Goal: Transaction & Acquisition: Complete application form

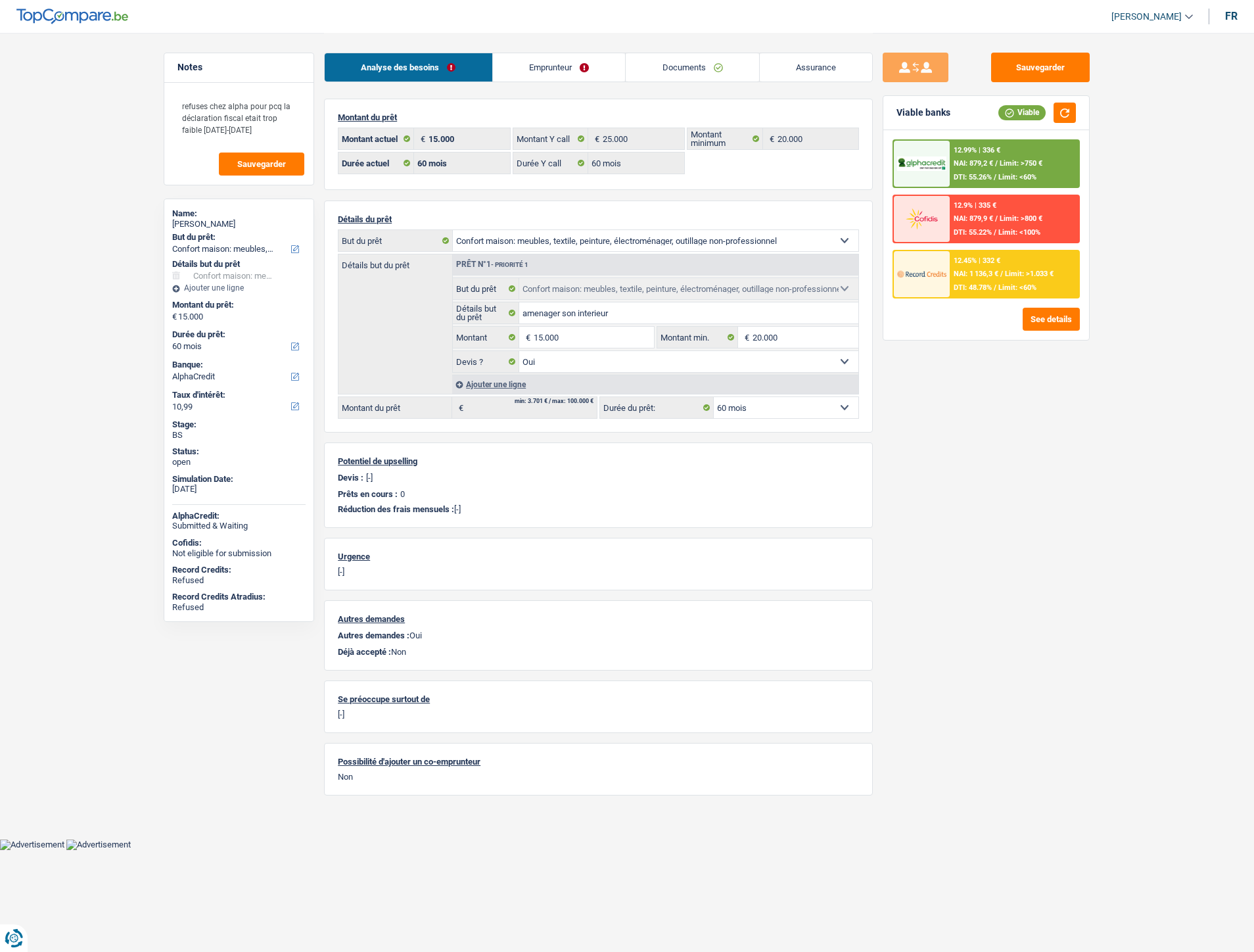
select select "household"
select select "60"
select select "alphacredit"
select select "60"
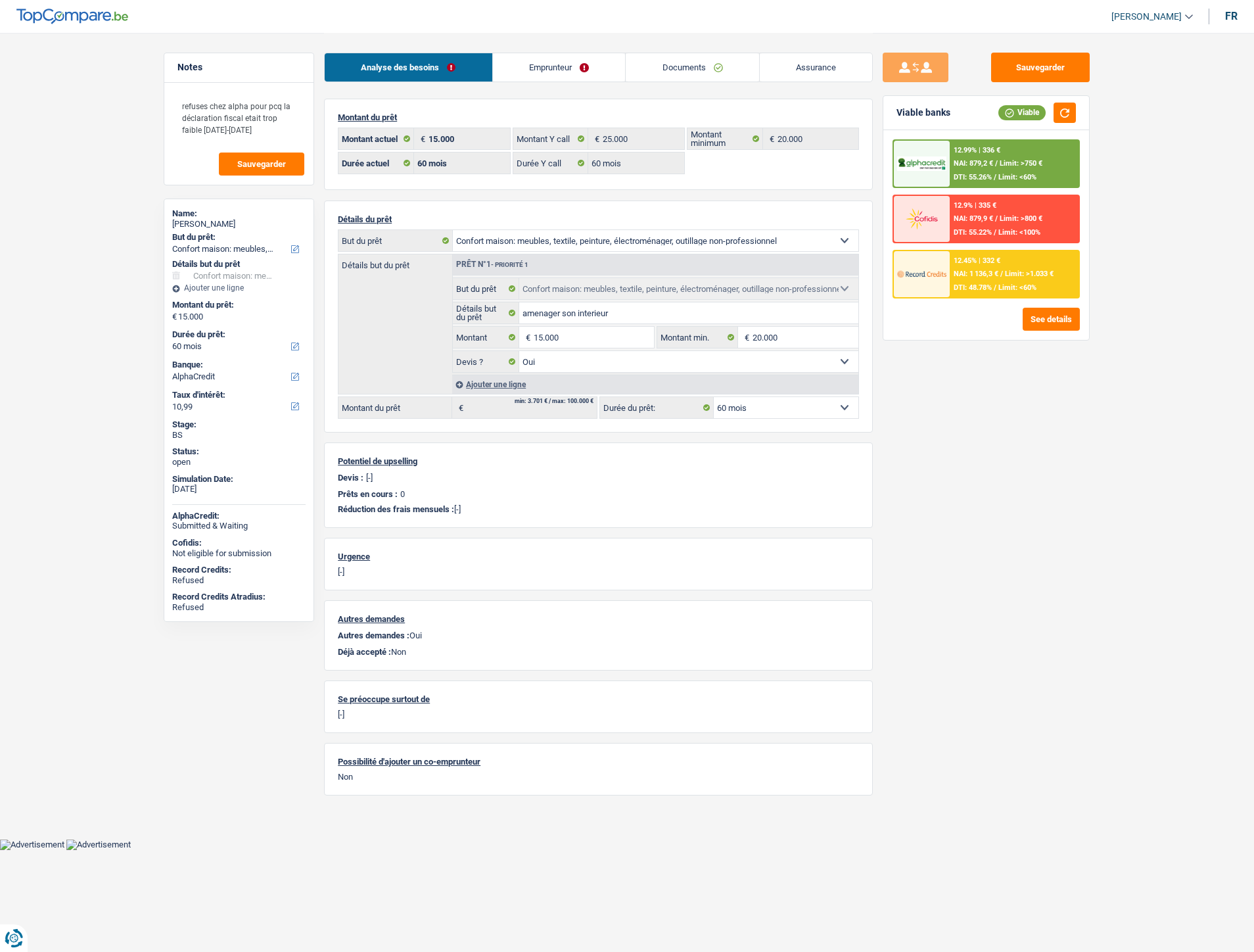
select select "60"
select select "household"
select select "yes"
select select "60"
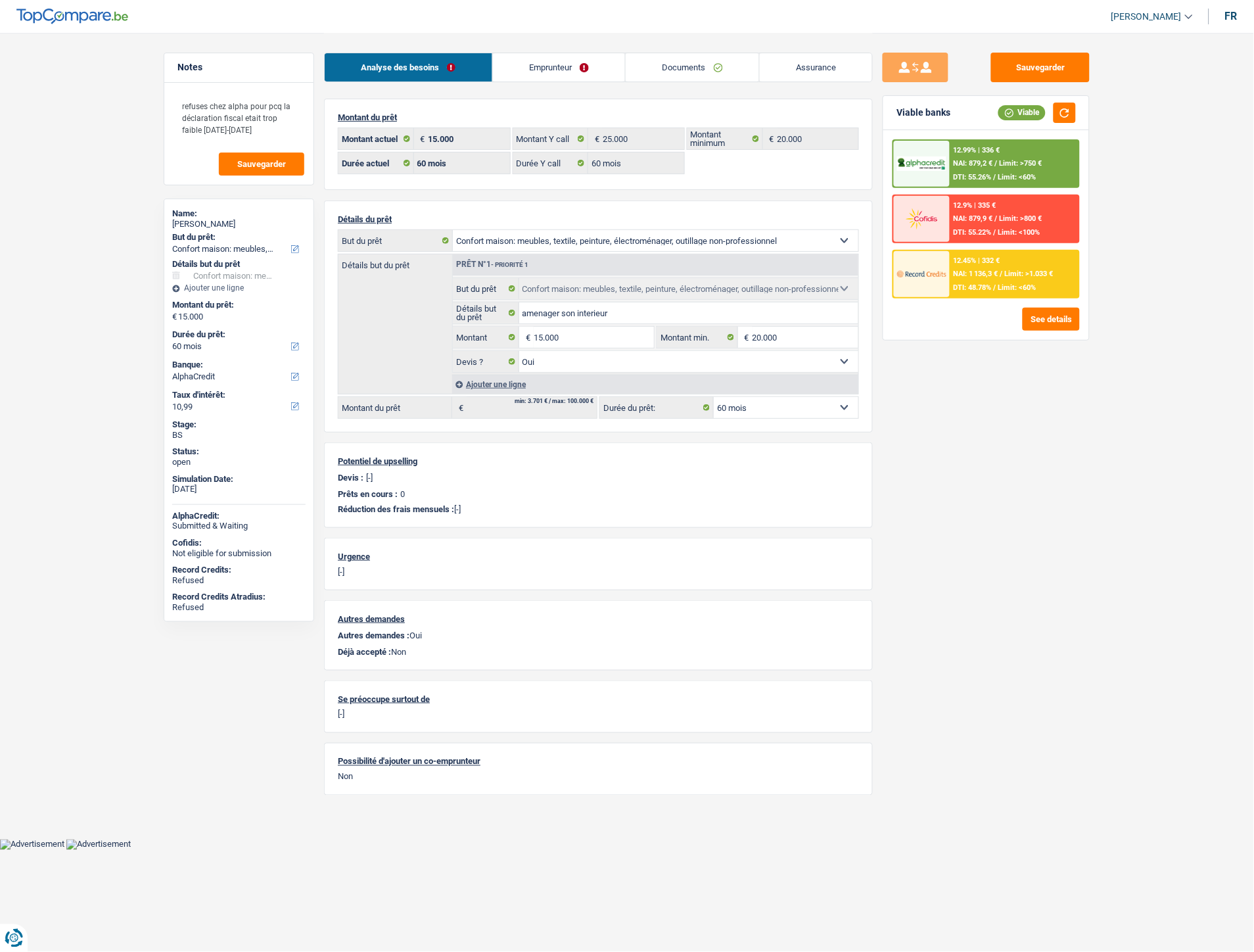
drag, startPoint x: 240, startPoint y: 222, endPoint x: 171, endPoint y: 230, distance: 69.5
click at [171, 230] on div "Name: Willy Vandenplas But du prêt: Confort maison: meubles, textile, peinture,…" at bounding box center [239, 410] width 150 height 423
copy div "Willy Vandenplas"
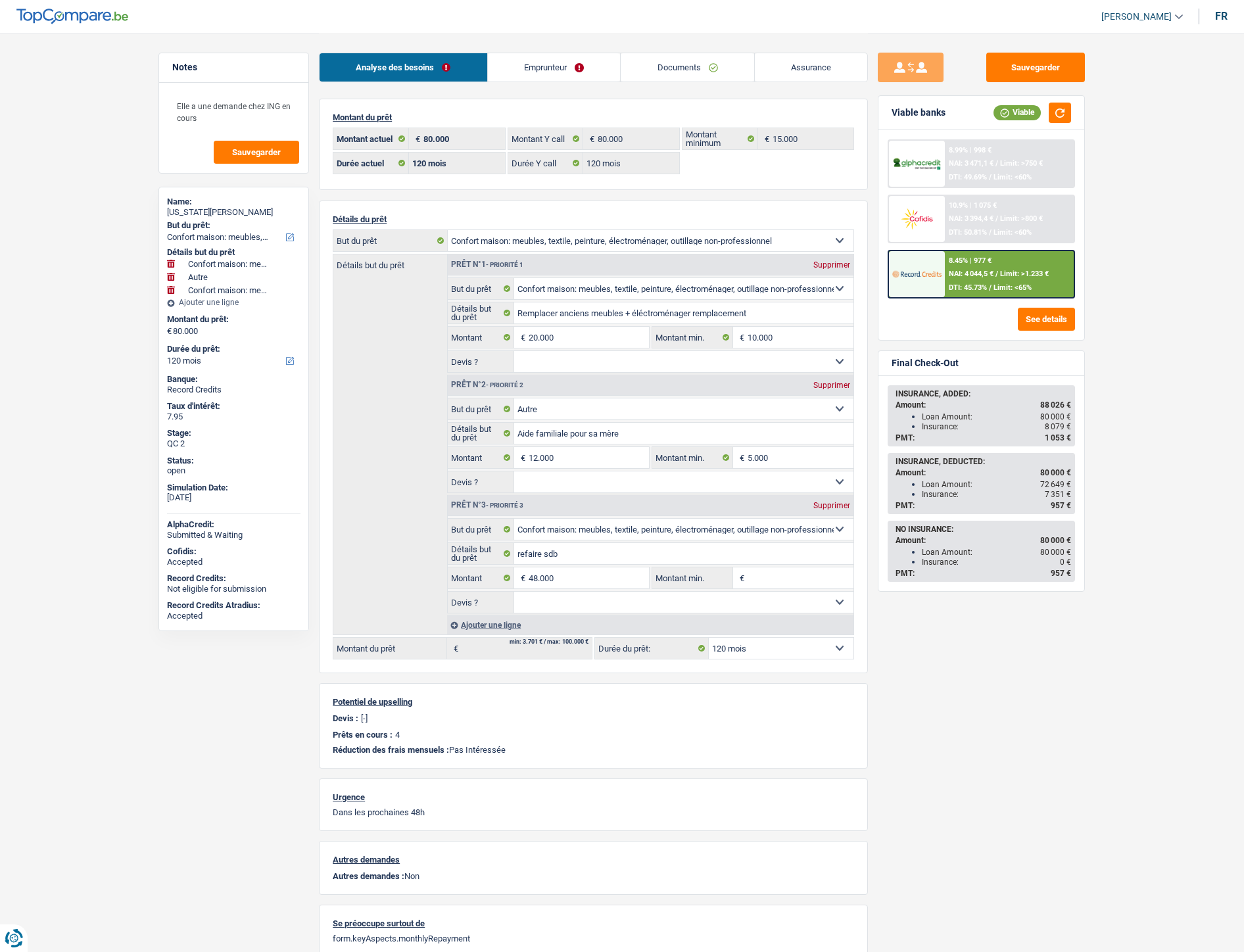
select select "household"
select select "other"
select select "household"
select select "120"
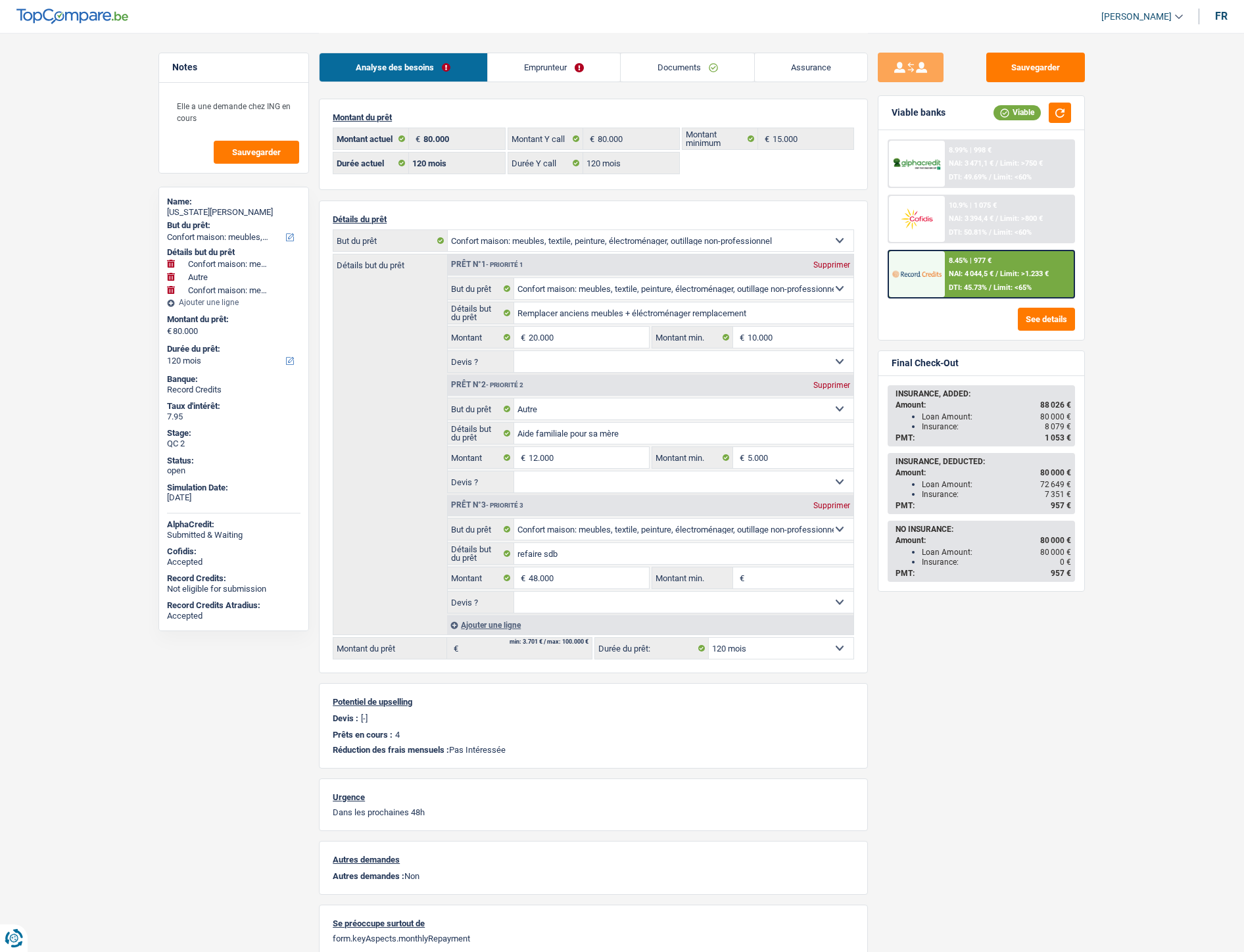
select select "120"
select select "household"
select select "other"
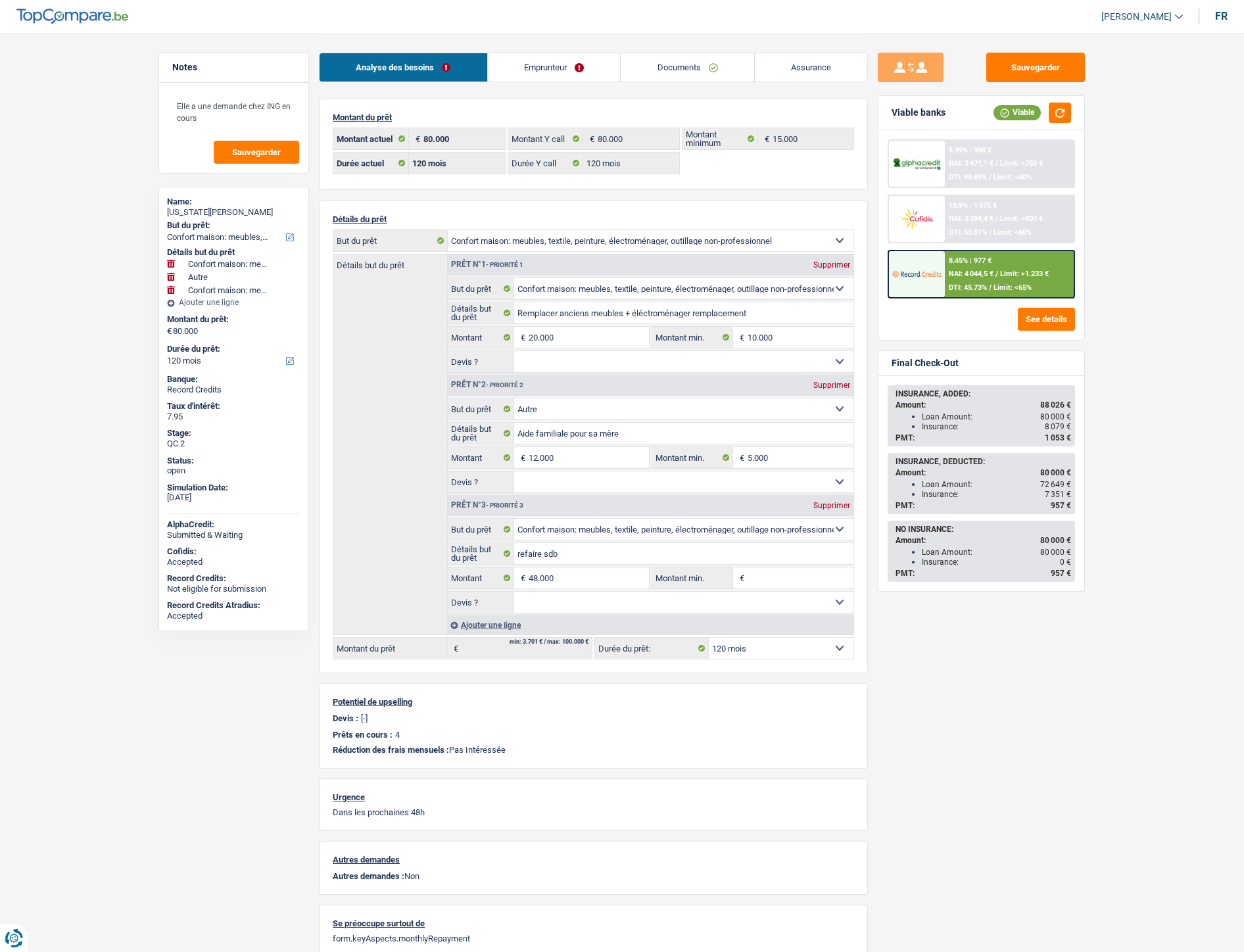
select select "household"
select select "120"
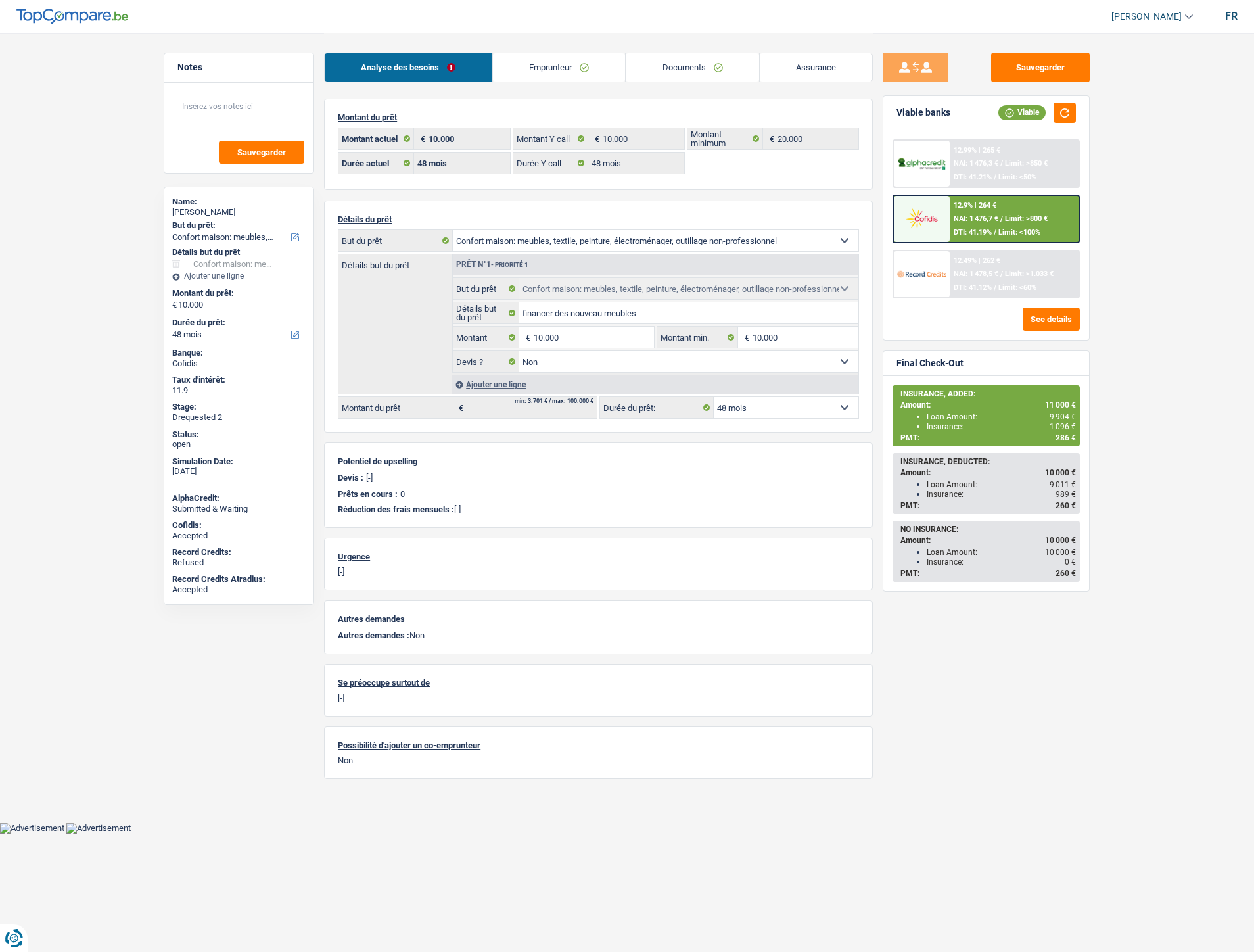
select select "household"
select select "48"
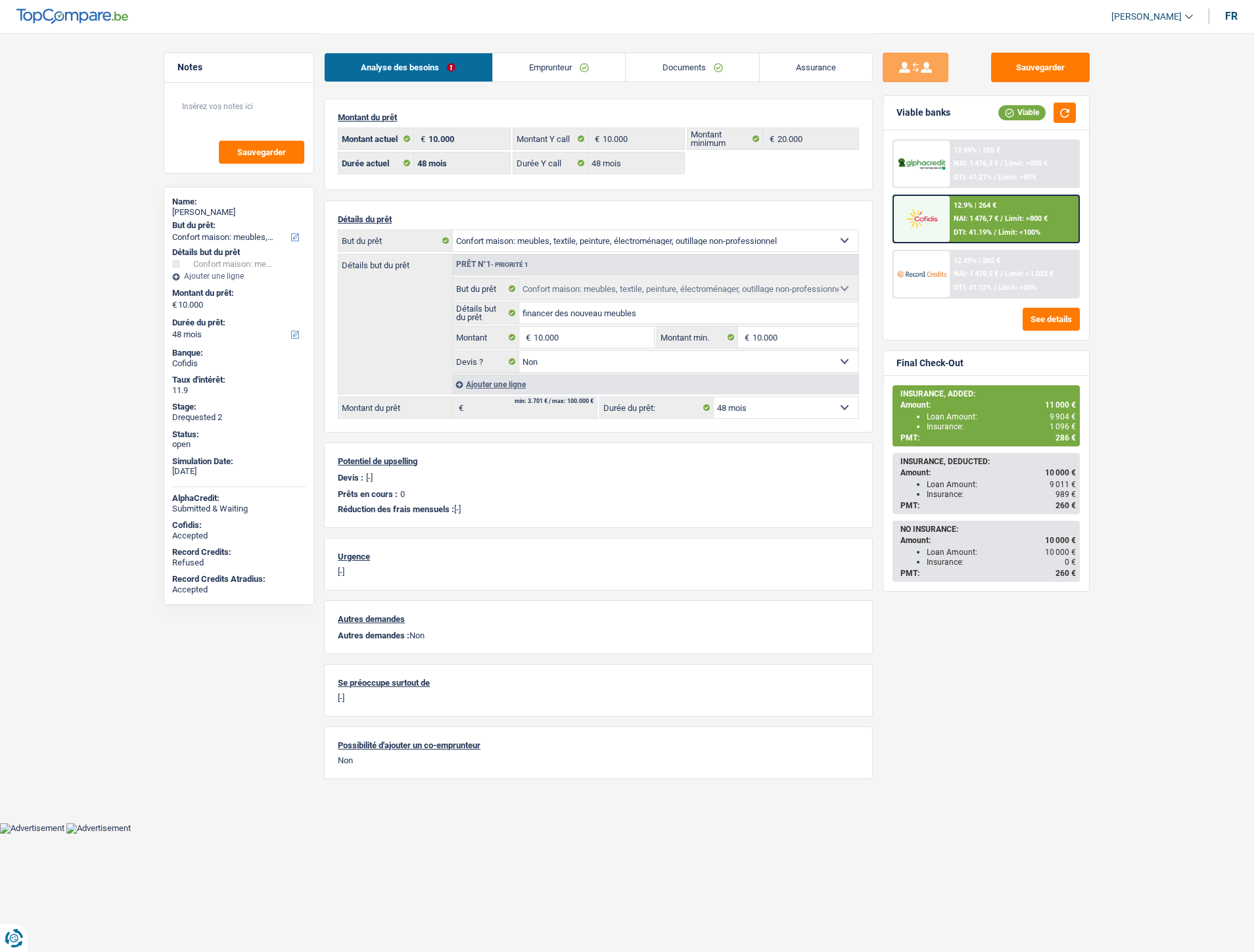
select select "household"
select select "false"
select select "48"
click at [1015, 163] on span "Limit: >850 €" at bounding box center [1026, 163] width 43 height 8
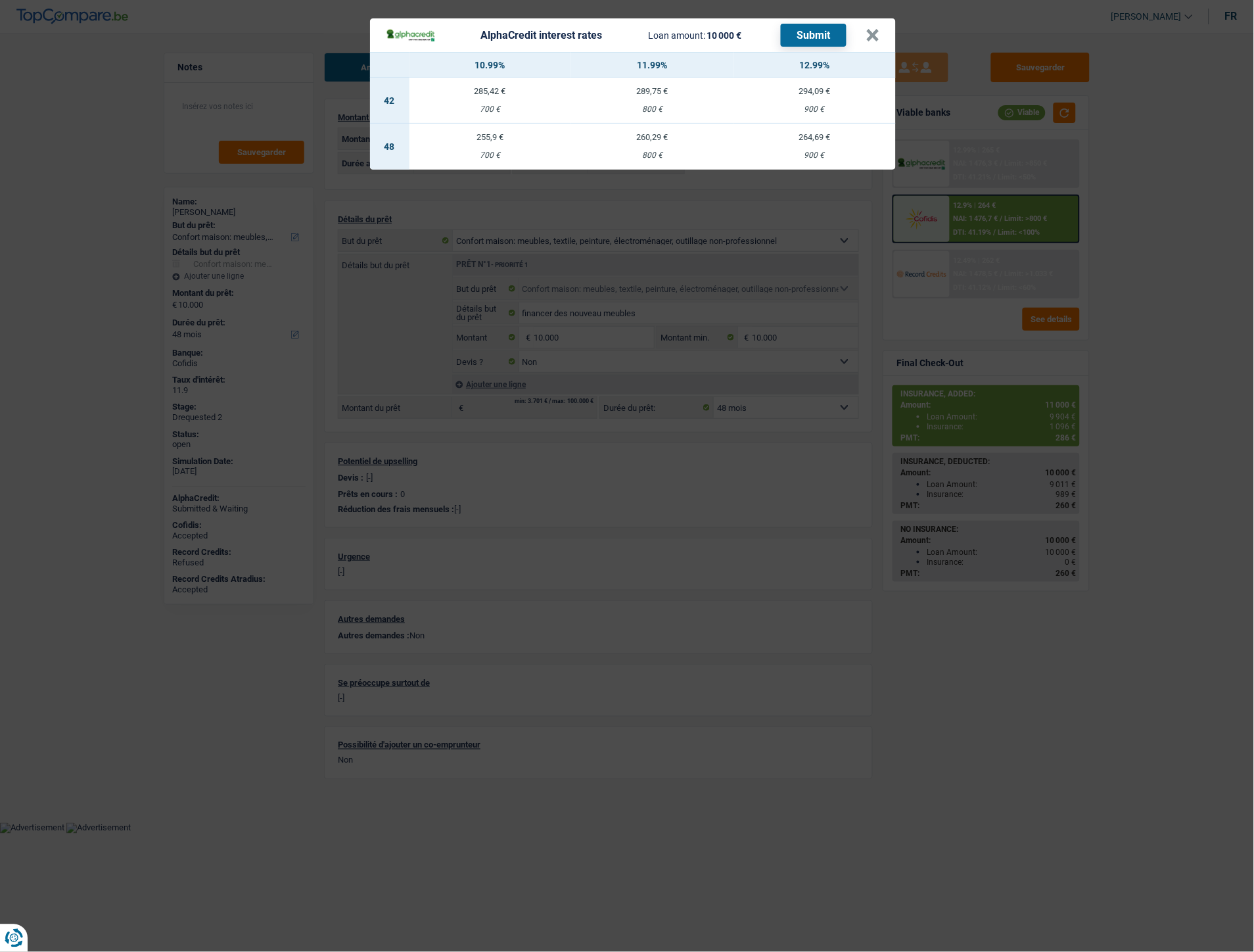
click at [802, 94] on div "294,09 €" at bounding box center [814, 91] width 162 height 8
select select "42"
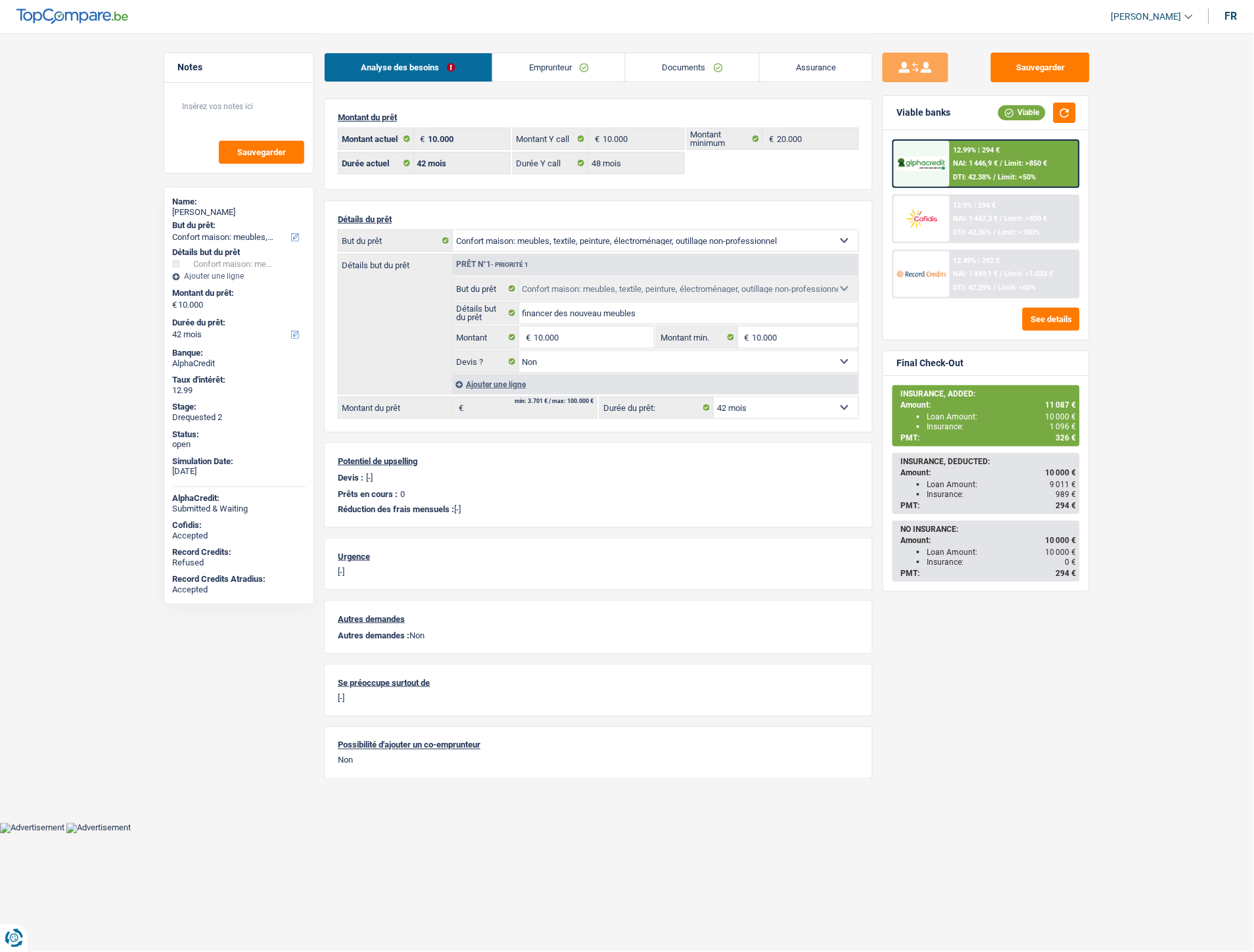
click at [984, 157] on div "12.99% | 294 € NAI: 1 446,9 € / Limit: >850 € DTI: 42.38% / Limit: <50%" at bounding box center [1014, 163] width 129 height 46
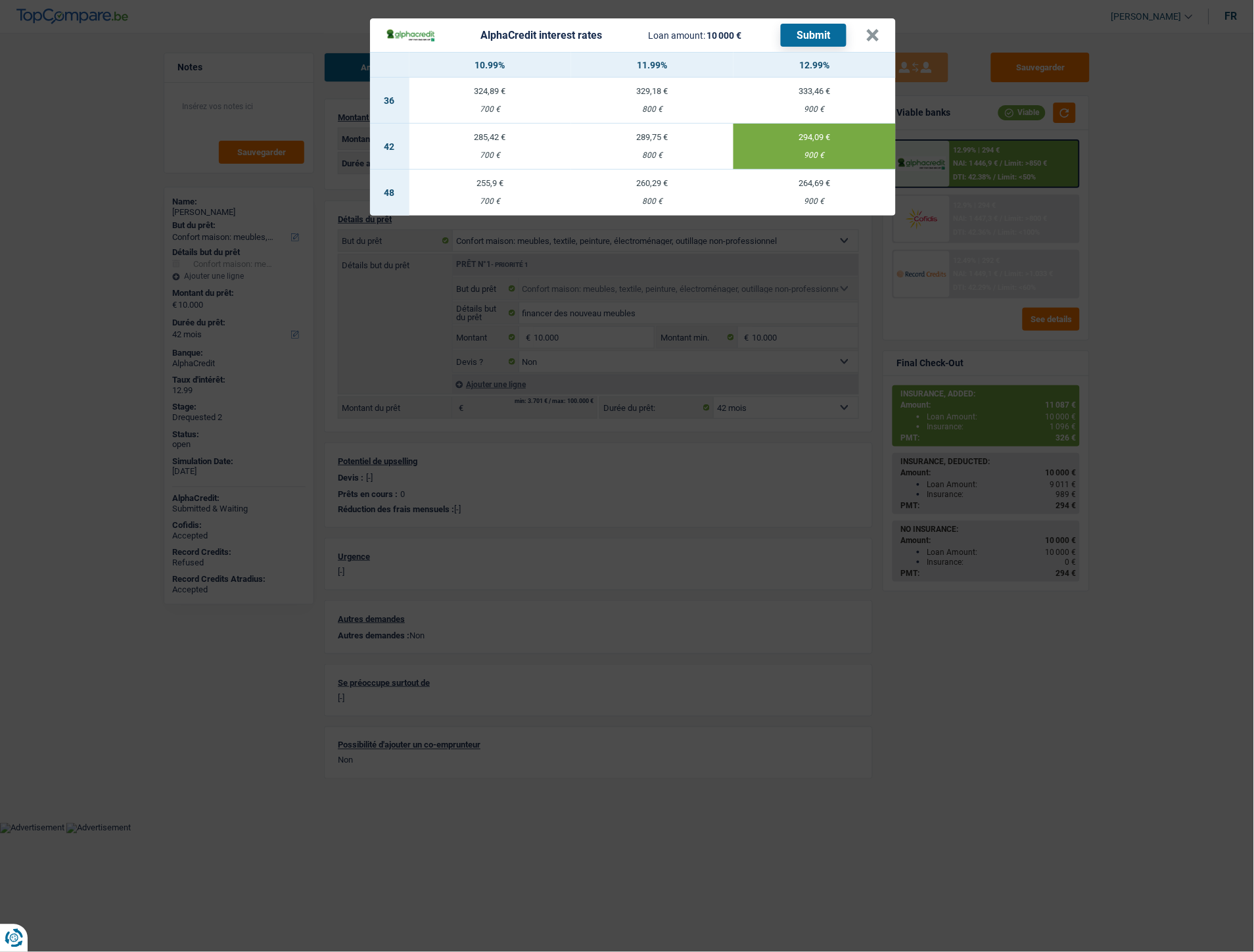
click at [836, 24] on button "Submit" at bounding box center [814, 35] width 66 height 23
click at [870, 29] on button "×" at bounding box center [874, 35] width 14 height 13
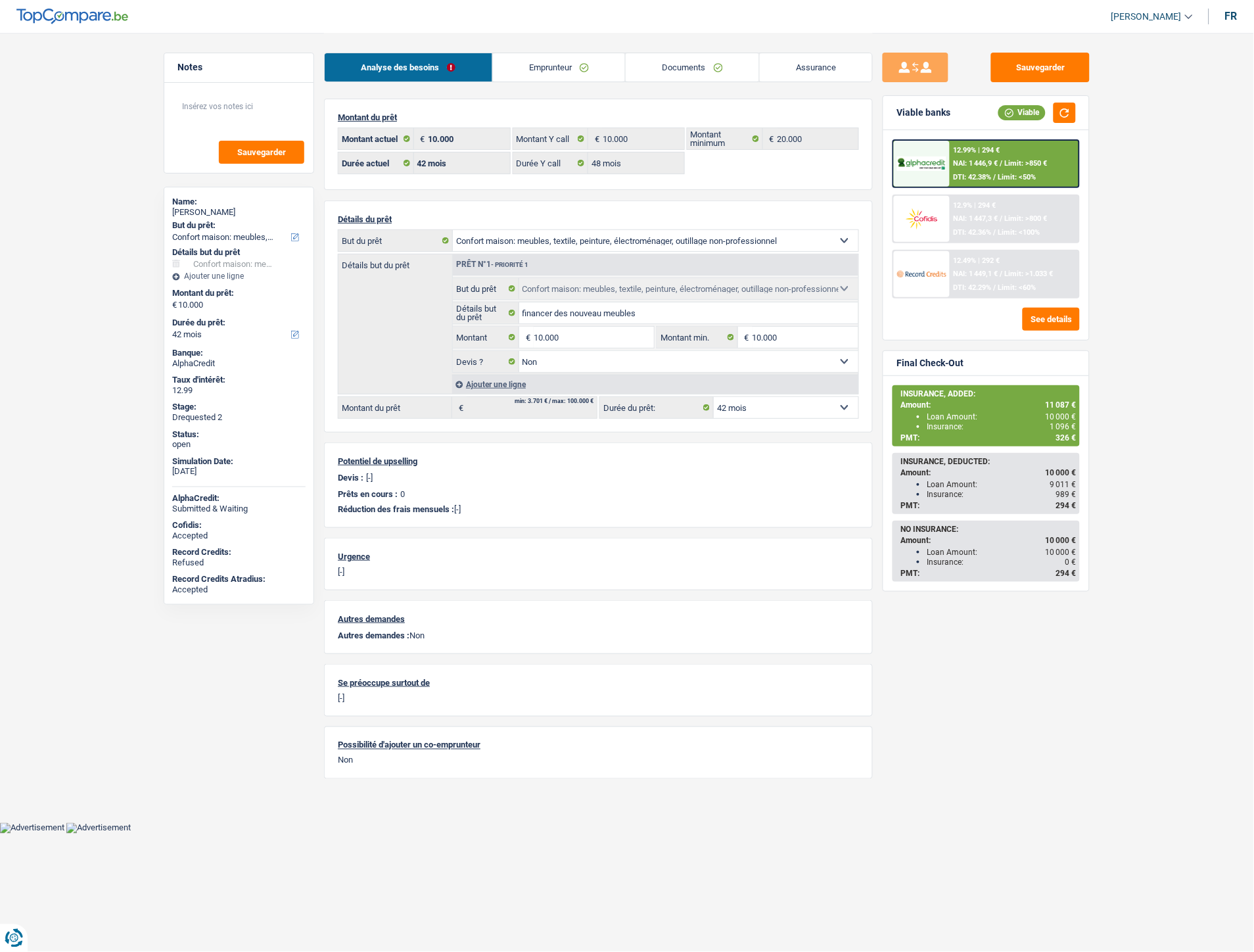
click at [950, 214] on div "12.9% | 294 € NAI: 1 447,3 € / Limit: >800 € DTI: 42.36% / Limit: <100%" at bounding box center [986, 219] width 187 height 49
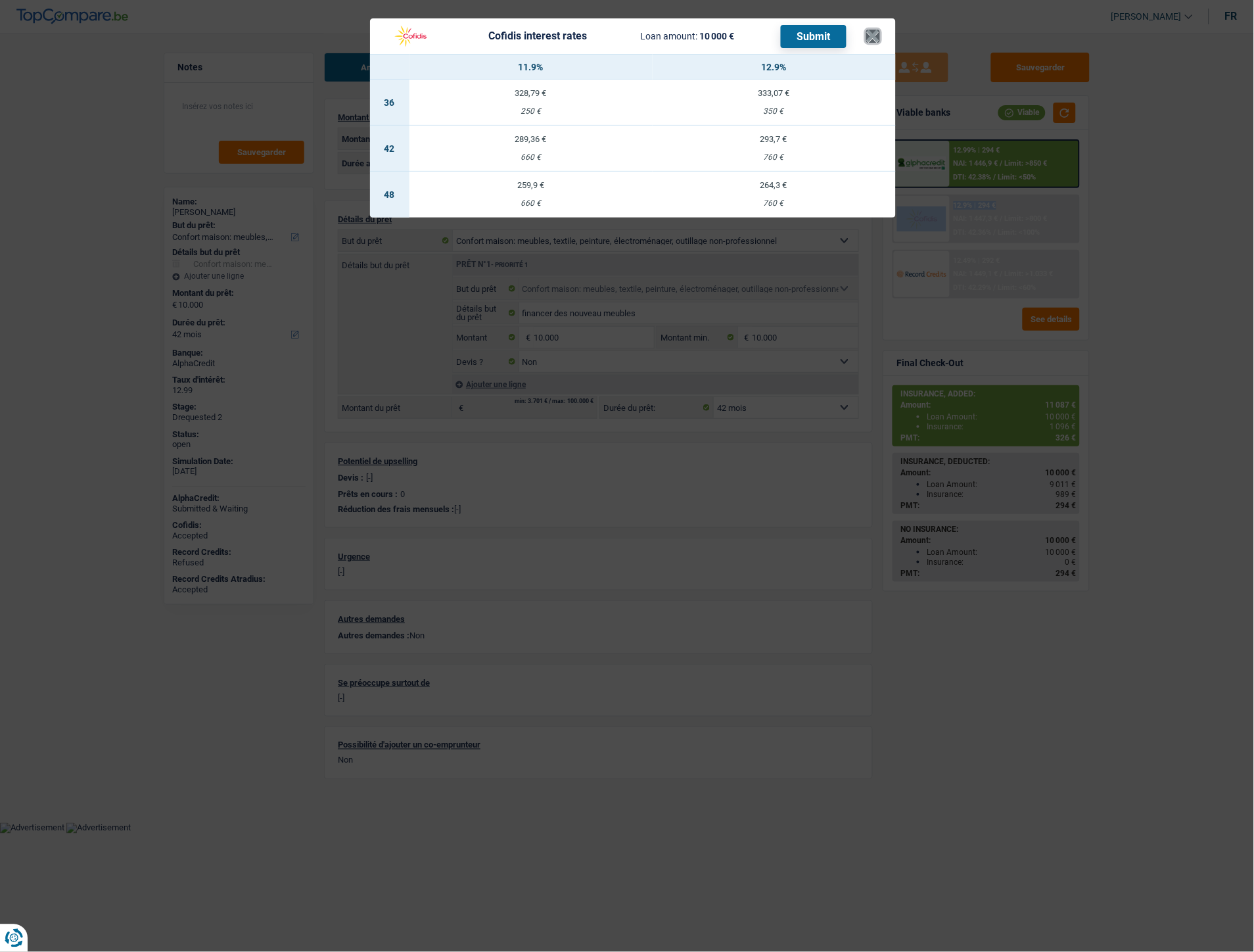
click at [869, 30] on button "×" at bounding box center [874, 36] width 14 height 13
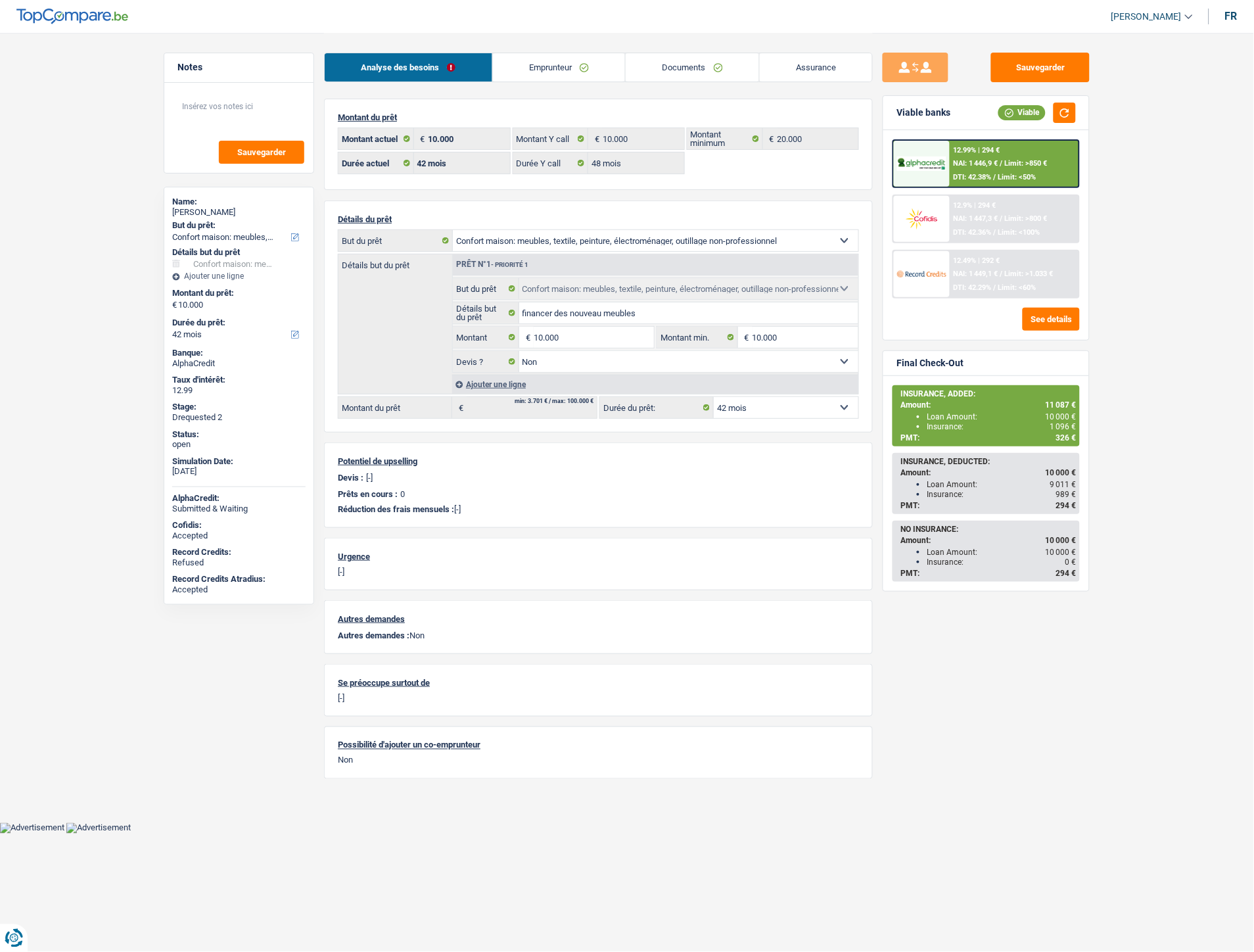
click at [951, 238] on div "12.9% | 294 € NAI: 1 447,3 € / Limit: >800 € DTI: 42.36% / Limit: <100%" at bounding box center [1014, 219] width 129 height 46
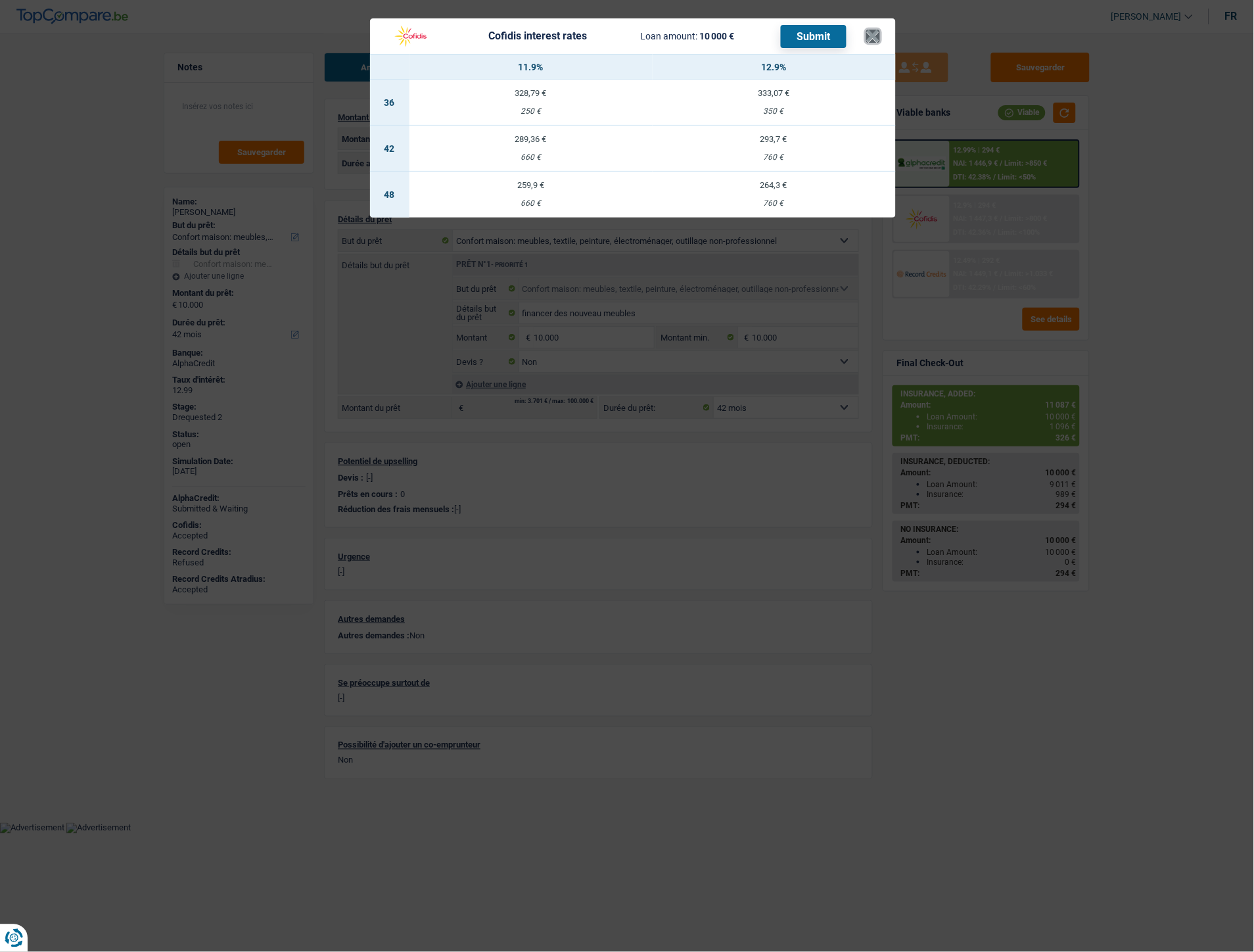
click at [870, 37] on button "×" at bounding box center [874, 36] width 14 height 13
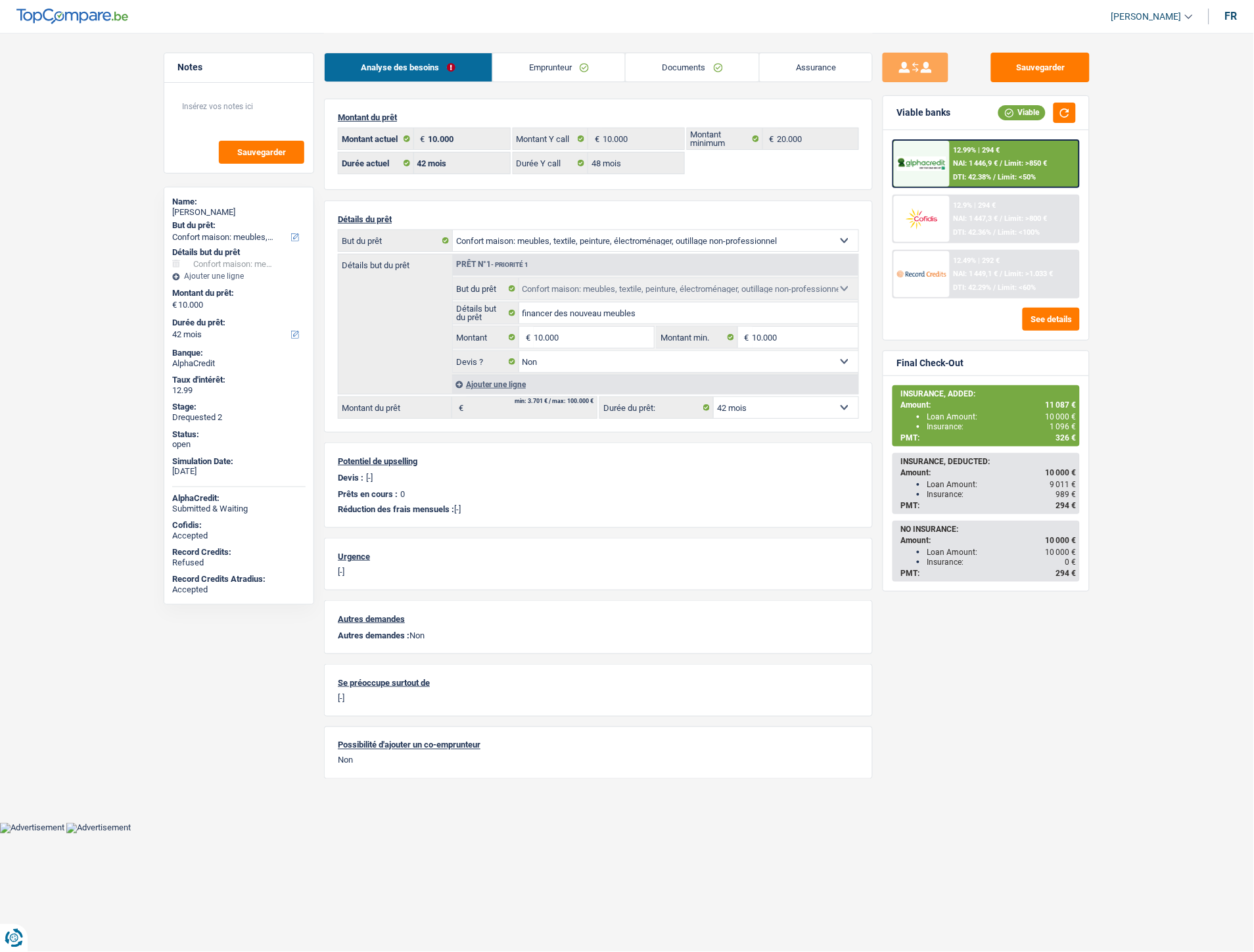
click at [973, 203] on div "12.9% | 294 €" at bounding box center [975, 205] width 43 height 8
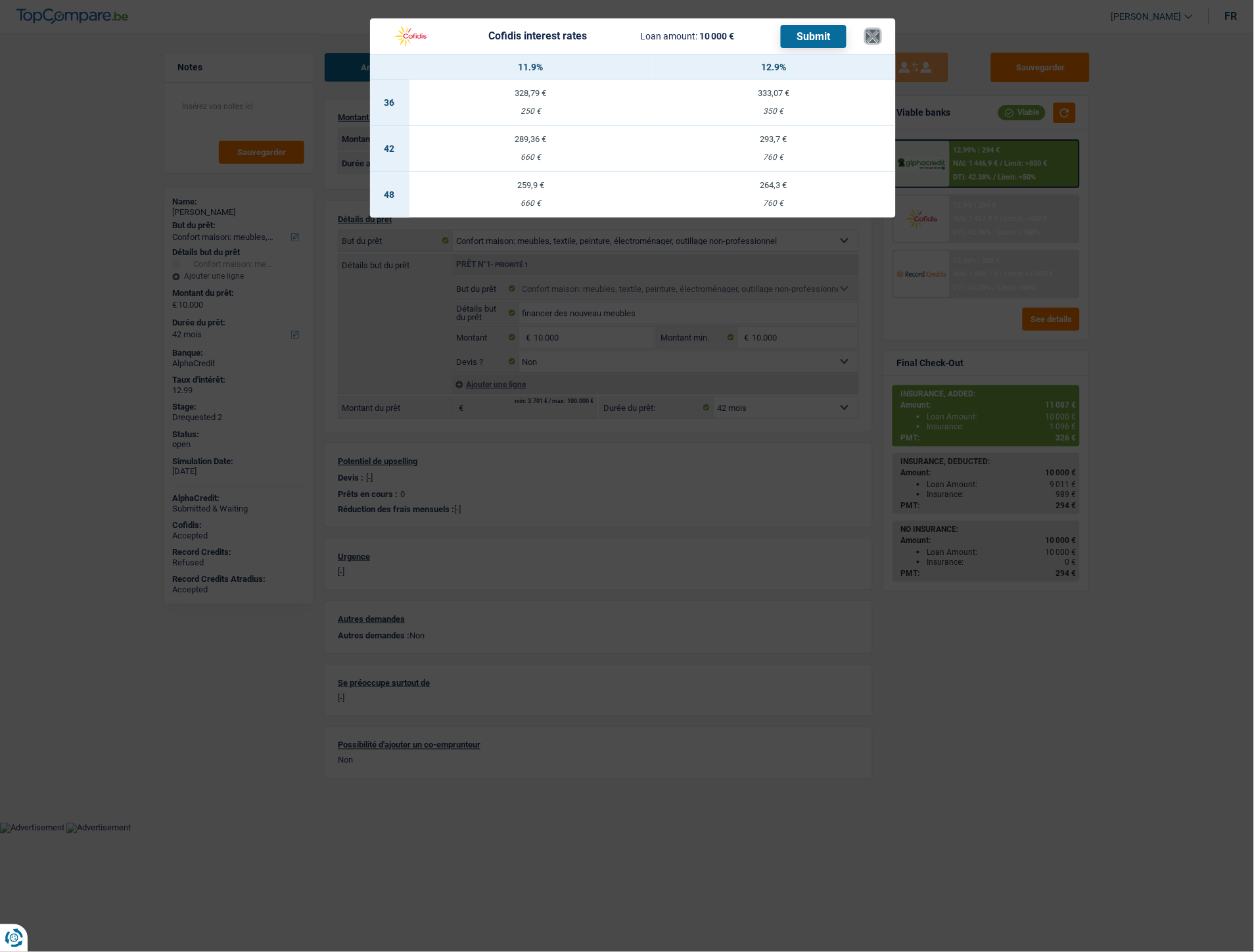
click at [876, 37] on button "×" at bounding box center [874, 36] width 14 height 13
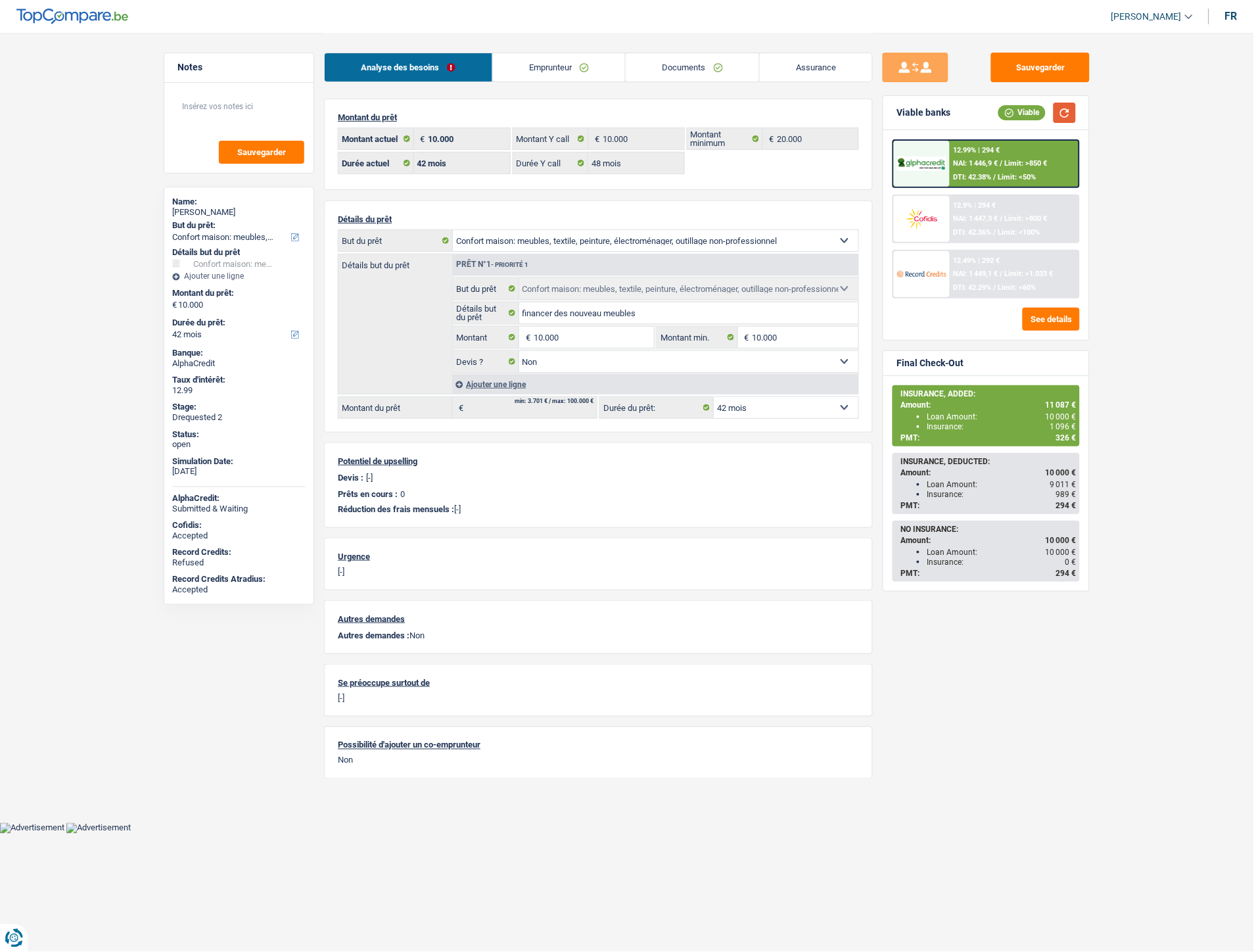
click at [1059, 115] on button "button" at bounding box center [1065, 112] width 23 height 20
click at [999, 208] on div "12.9% | 294 € NAI: 1 447,3 € / Limit: >800 € DTI: 42.36% / Limit: <100%" at bounding box center [1014, 219] width 129 height 46
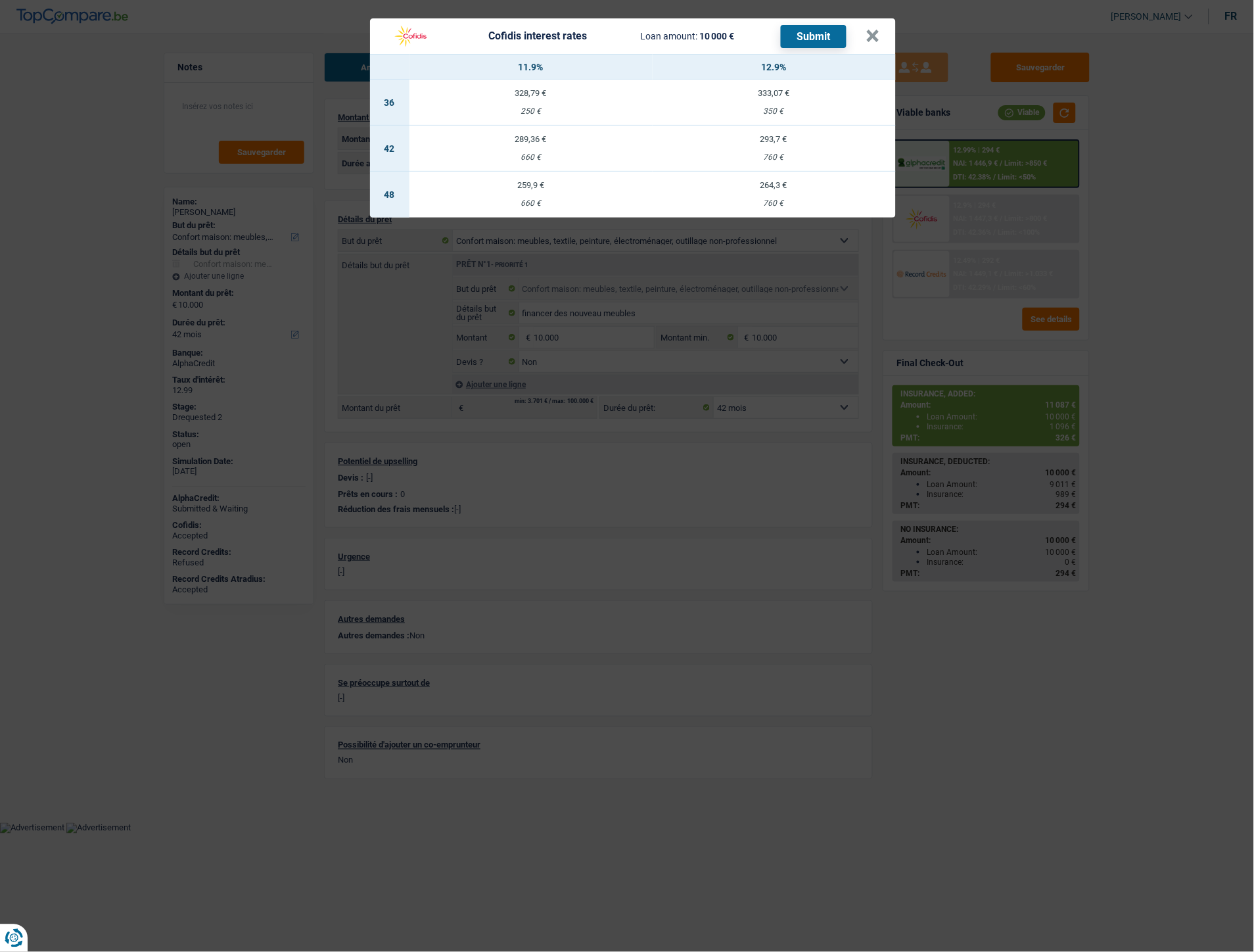
click at [518, 184] on div "259,9 €" at bounding box center [531, 185] width 243 height 8
select select "48"
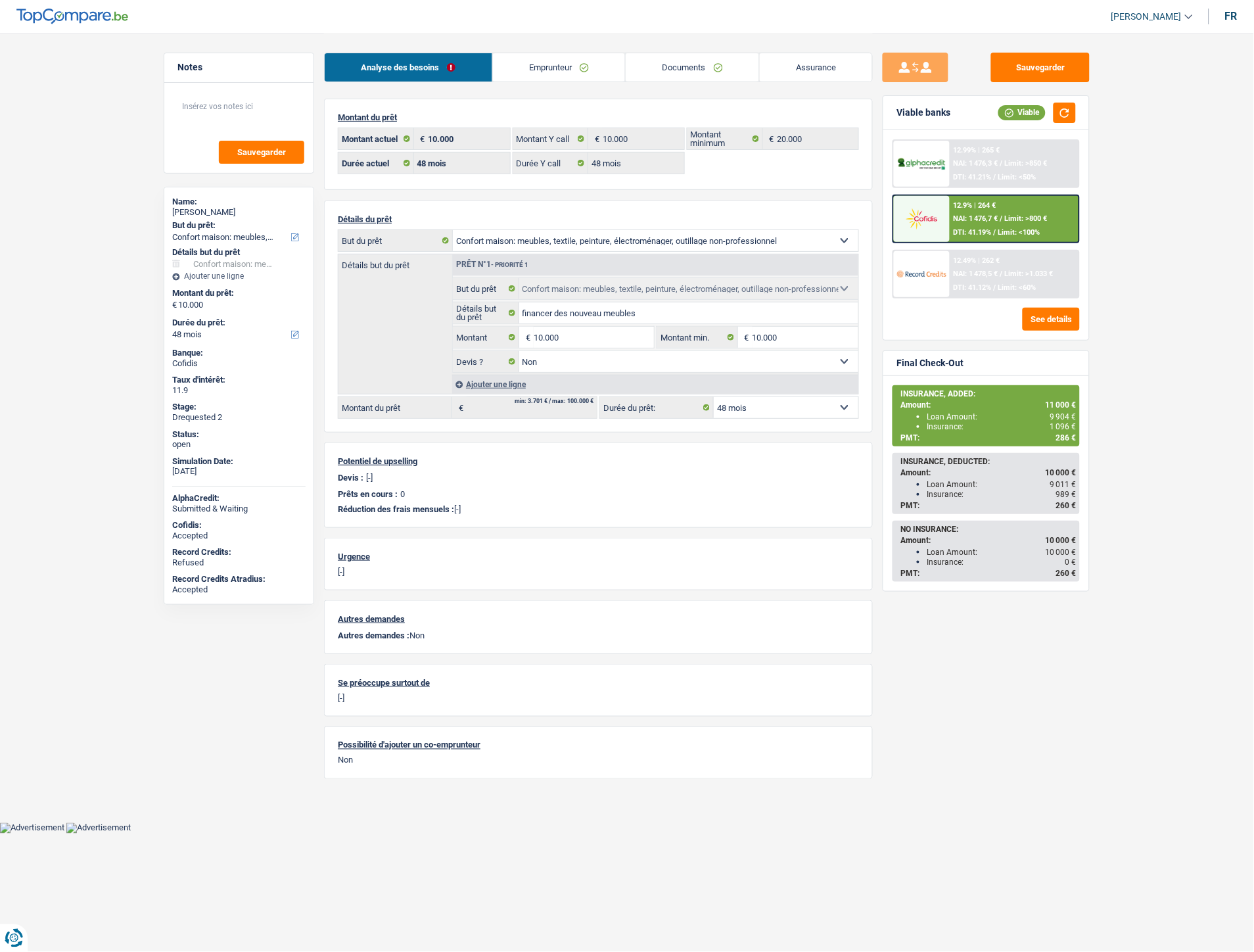
click at [783, 63] on link "Assurance" at bounding box center [816, 67] width 113 height 28
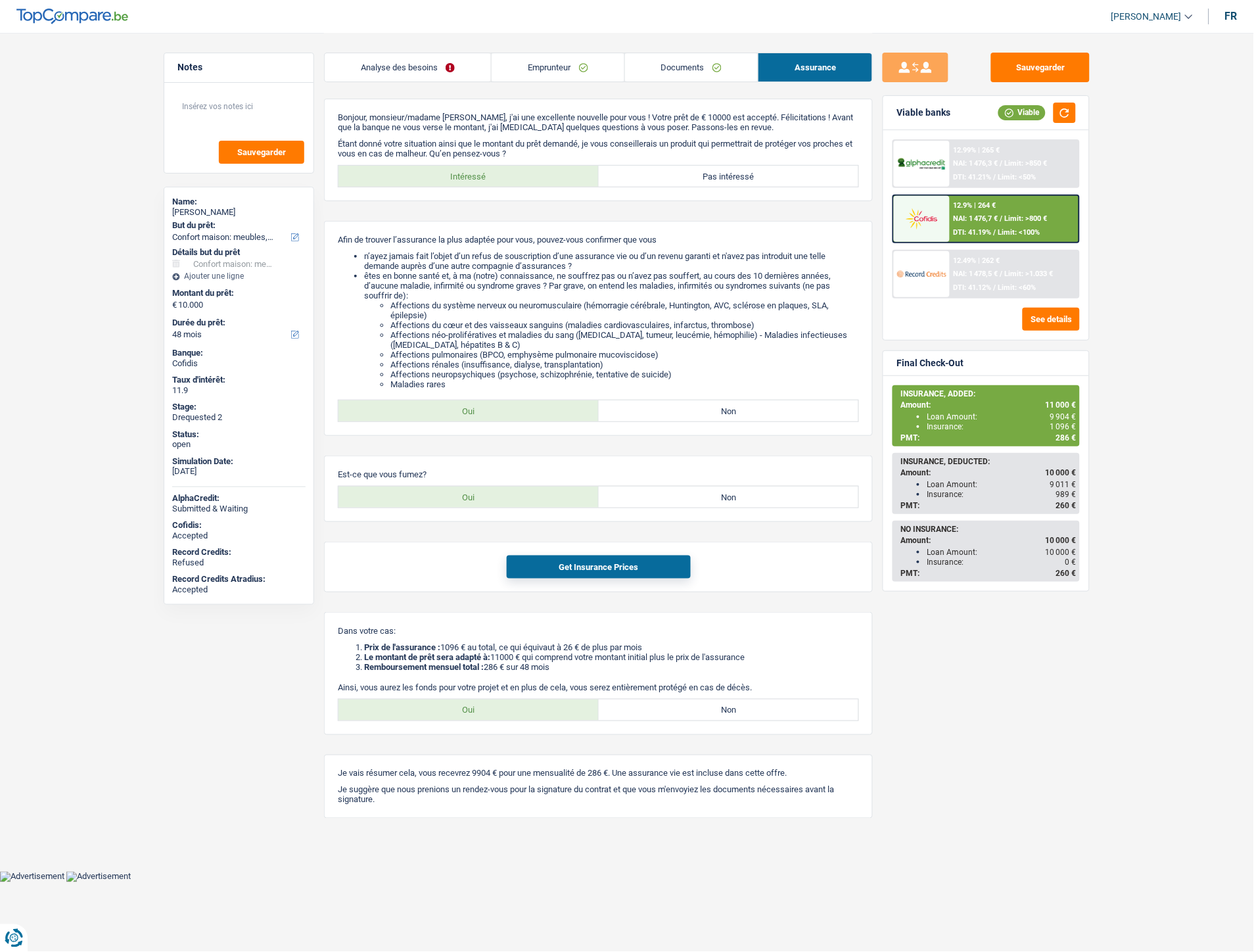
click at [390, 71] on link "Analyse des besoins" at bounding box center [408, 67] width 167 height 28
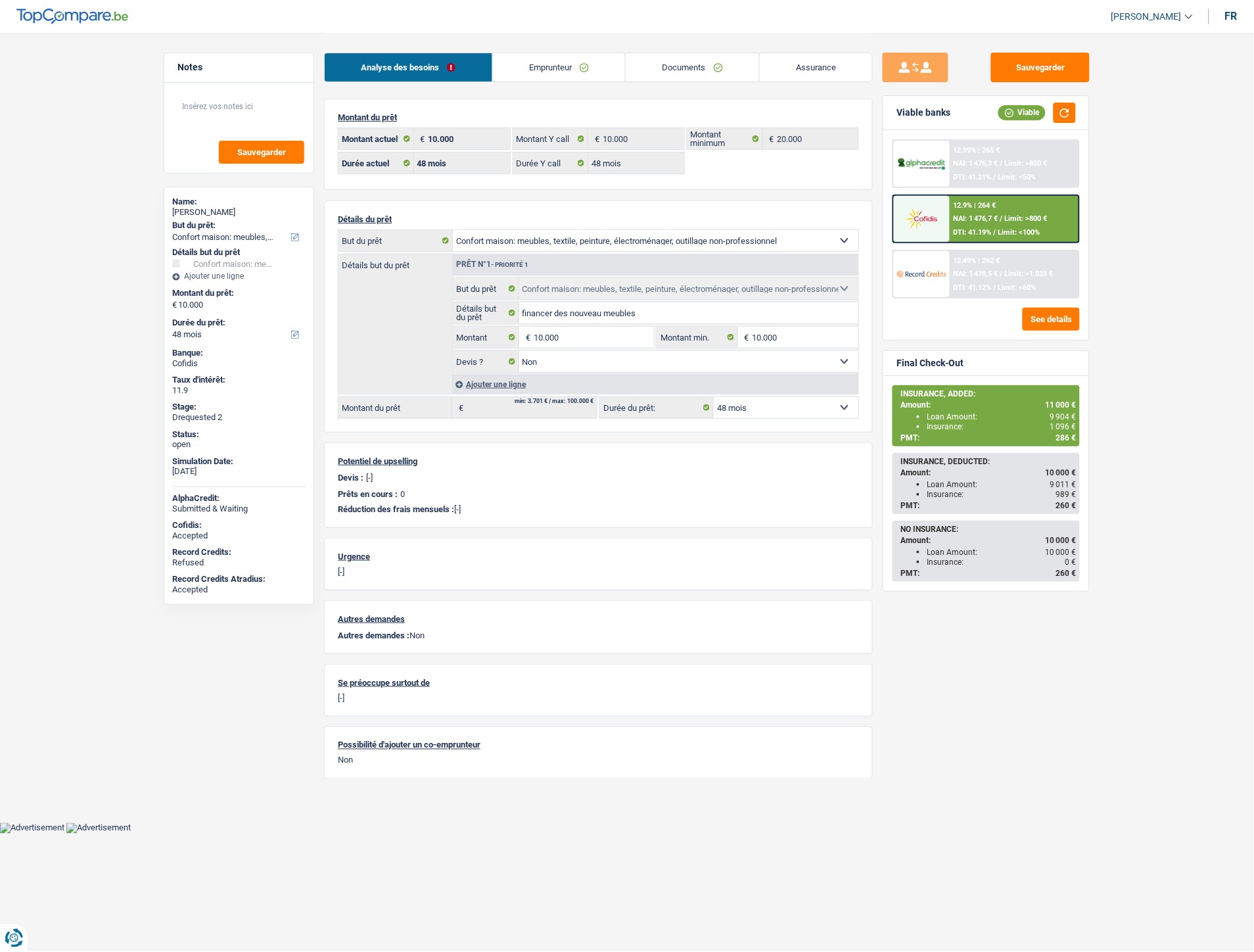
click at [536, 74] on link "Emprunteur" at bounding box center [560, 67] width 133 height 28
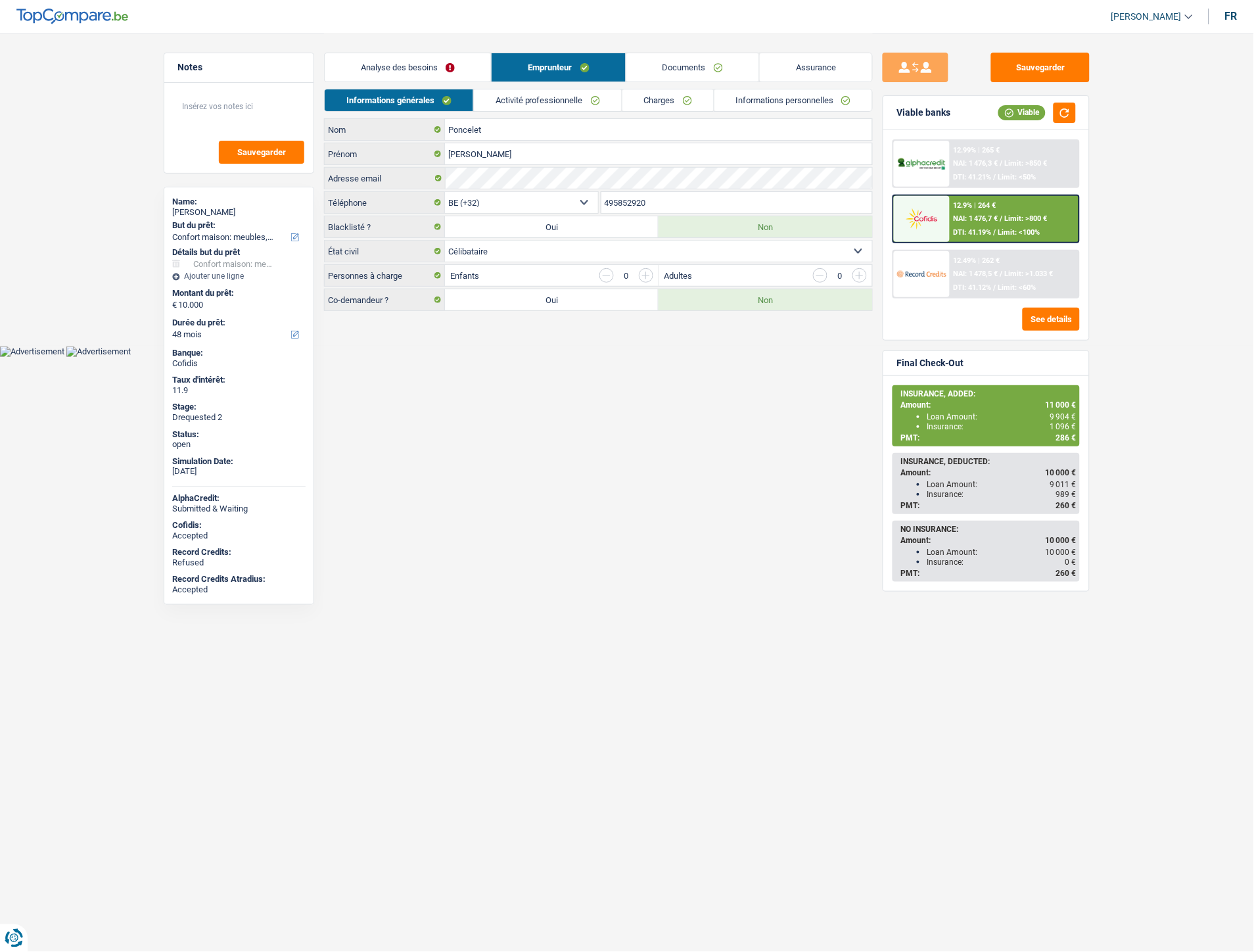
click at [759, 99] on link "Informations personnelles" at bounding box center [793, 100] width 158 height 22
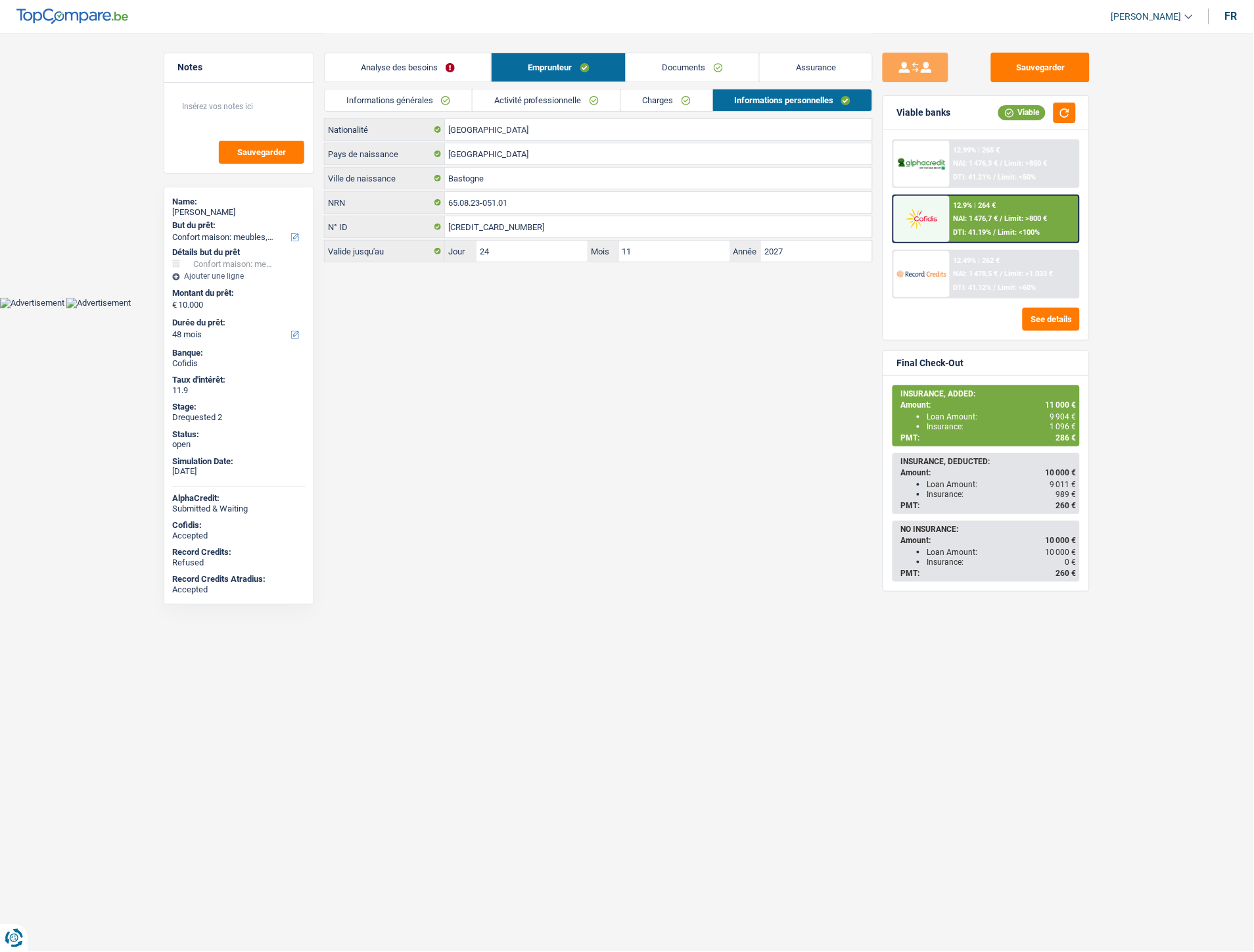
click at [704, 66] on link "Documents" at bounding box center [693, 67] width 133 height 28
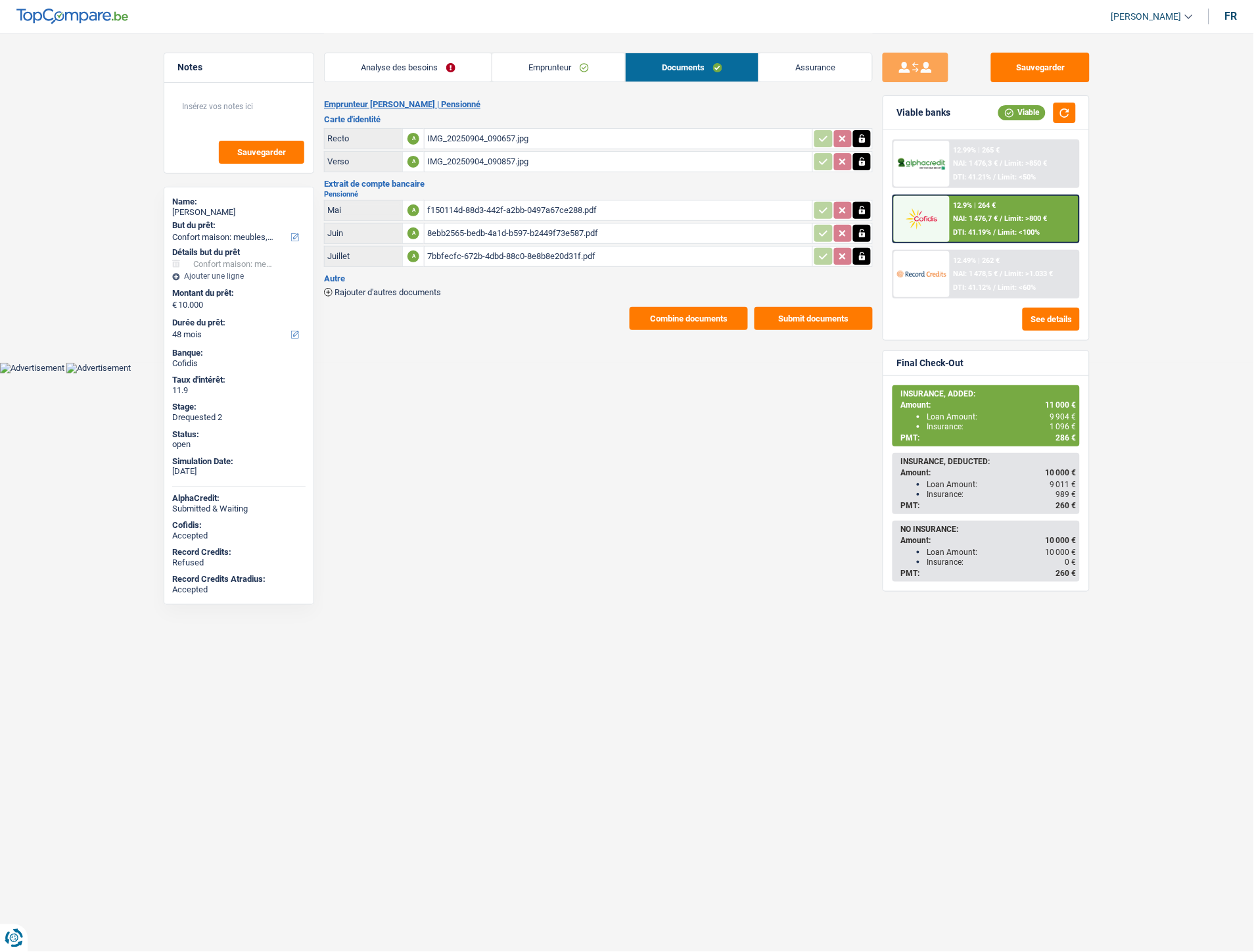
click at [668, 307] on button "Combine documents" at bounding box center [689, 318] width 119 height 23
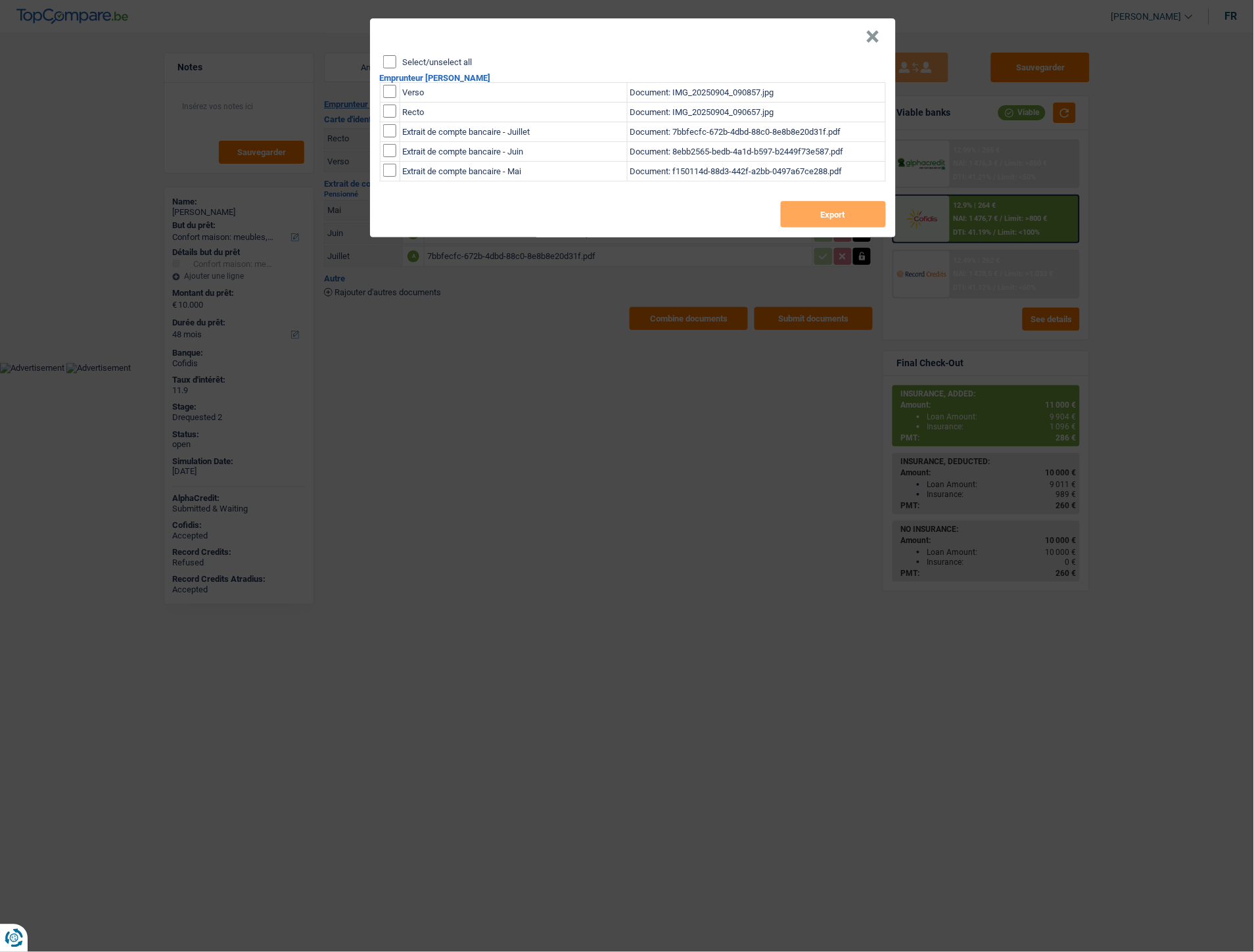
click at [416, 91] on td "Verso" at bounding box center [513, 92] width 227 height 20
click at [390, 92] on input "checkbox" at bounding box center [390, 91] width 13 height 13
checkbox input "true"
click at [394, 112] on input "checkbox" at bounding box center [390, 111] width 13 height 13
checkbox input "true"
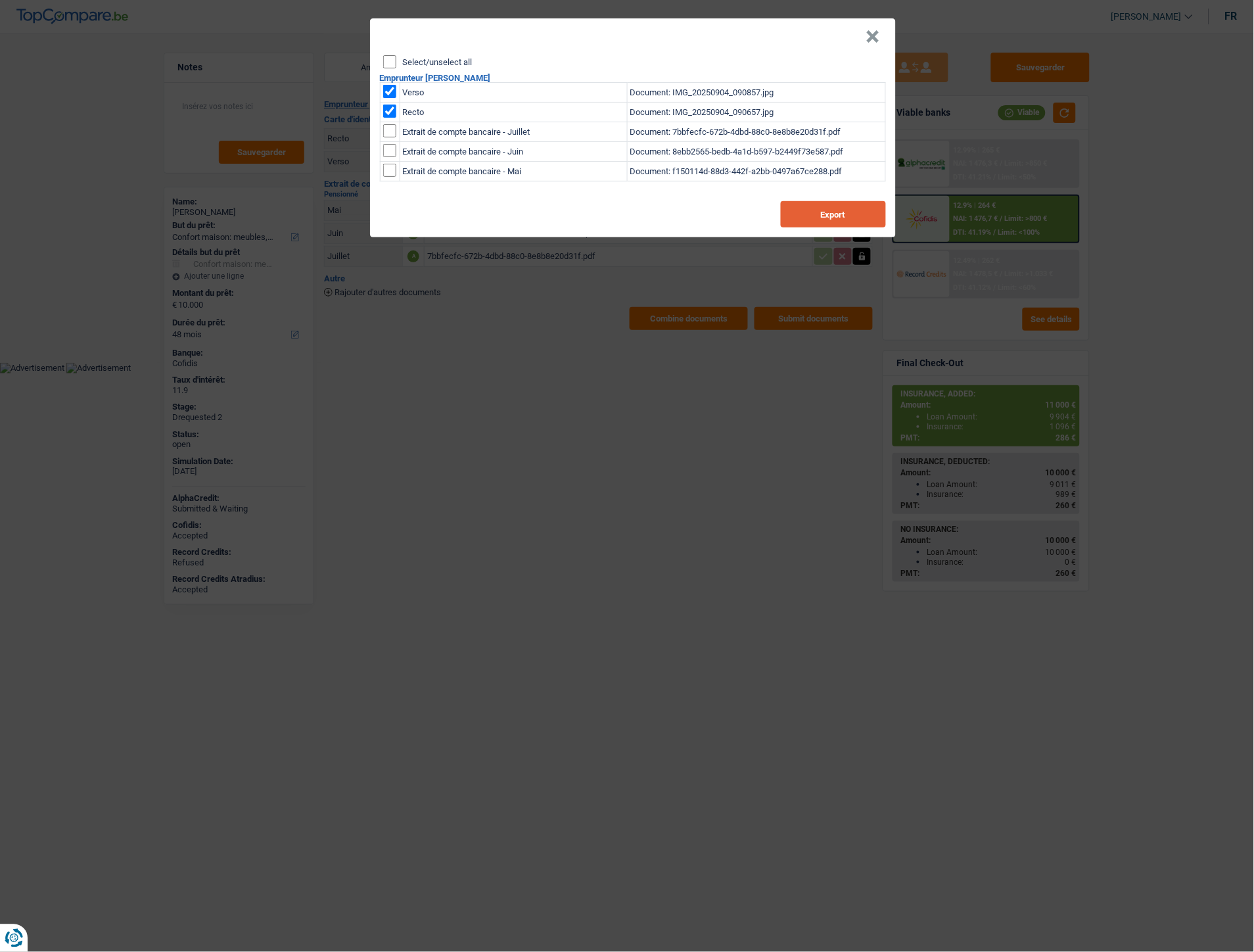
drag, startPoint x: 807, startPoint y: 206, endPoint x: 788, endPoint y: 196, distance: 21.5
click at [807, 207] on button "Export" at bounding box center [833, 214] width 105 height 26
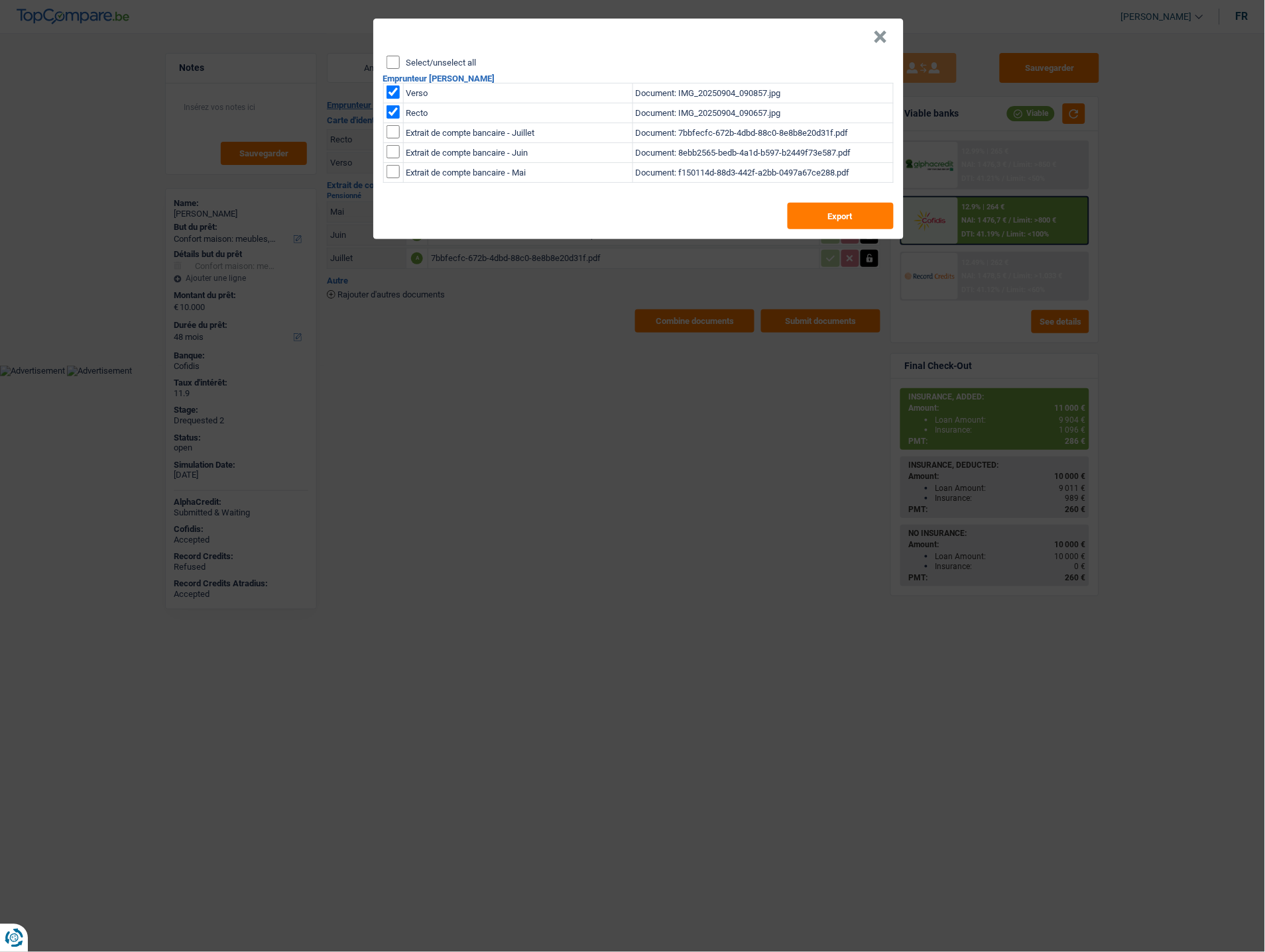
click at [881, 35] on button "×" at bounding box center [881, 37] width 14 height 14
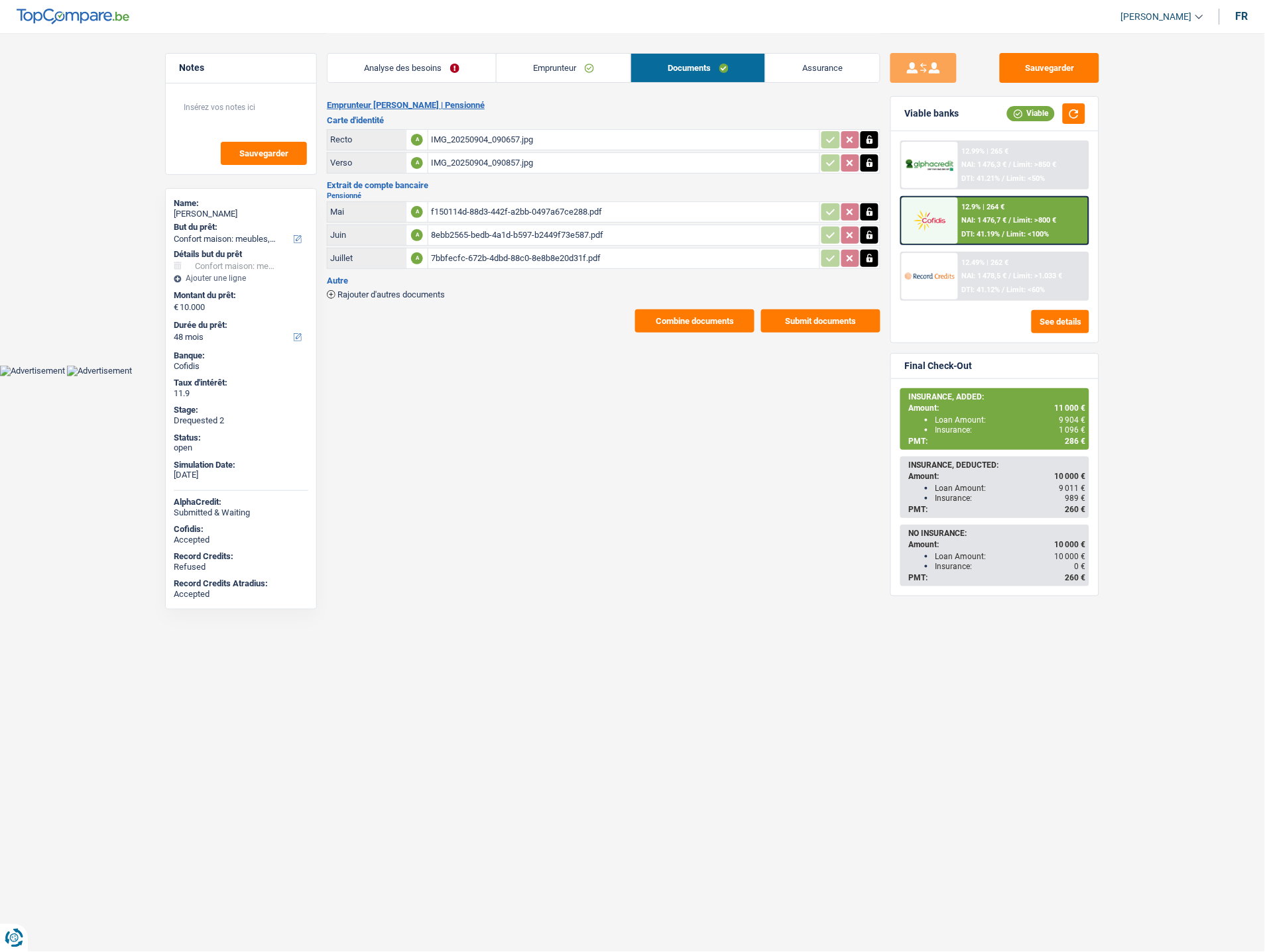
click at [580, 78] on link "Emprunteur" at bounding box center [564, 68] width 134 height 28
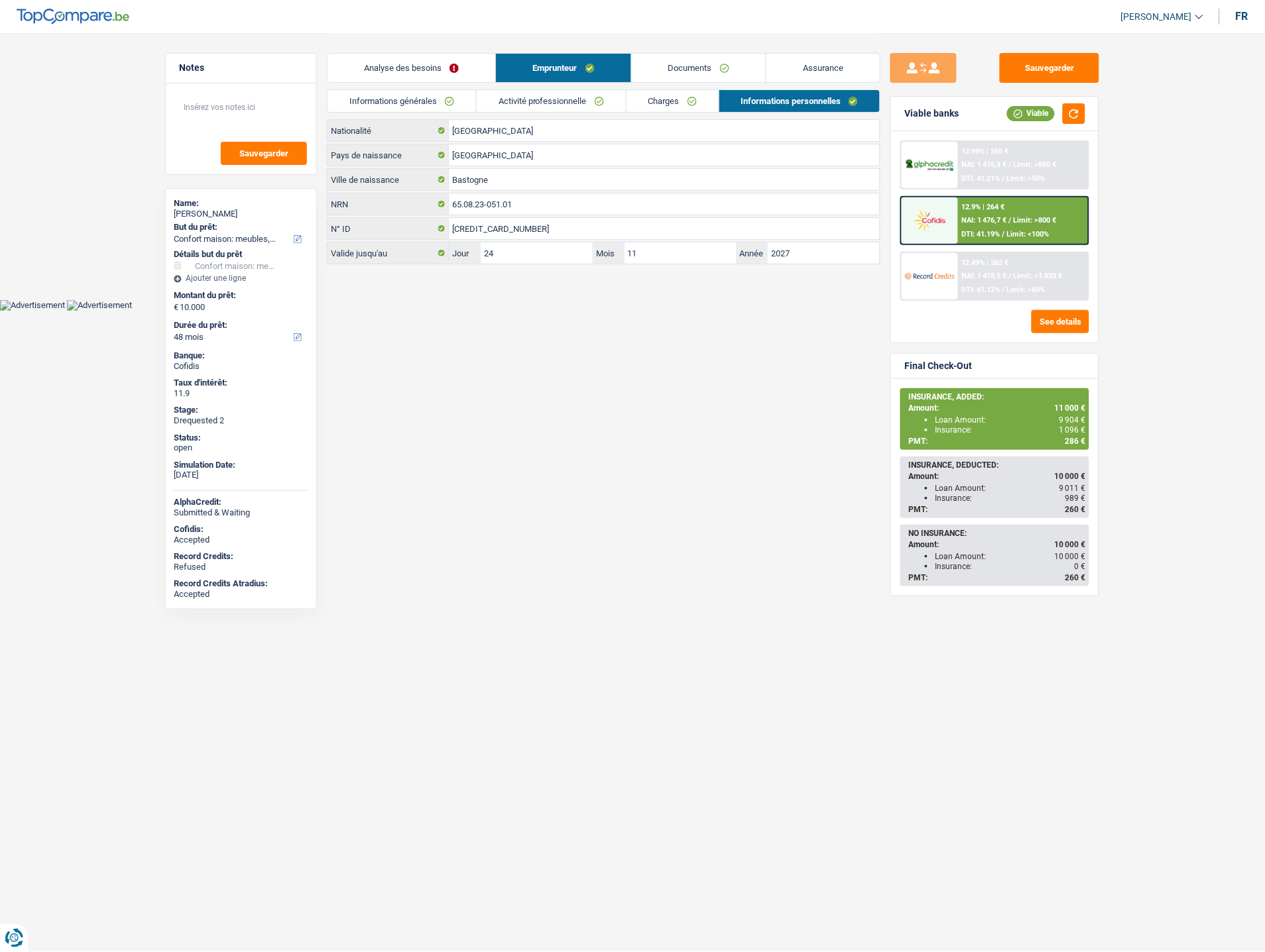
click at [537, 104] on link "Activité professionnelle" at bounding box center [552, 101] width 149 height 22
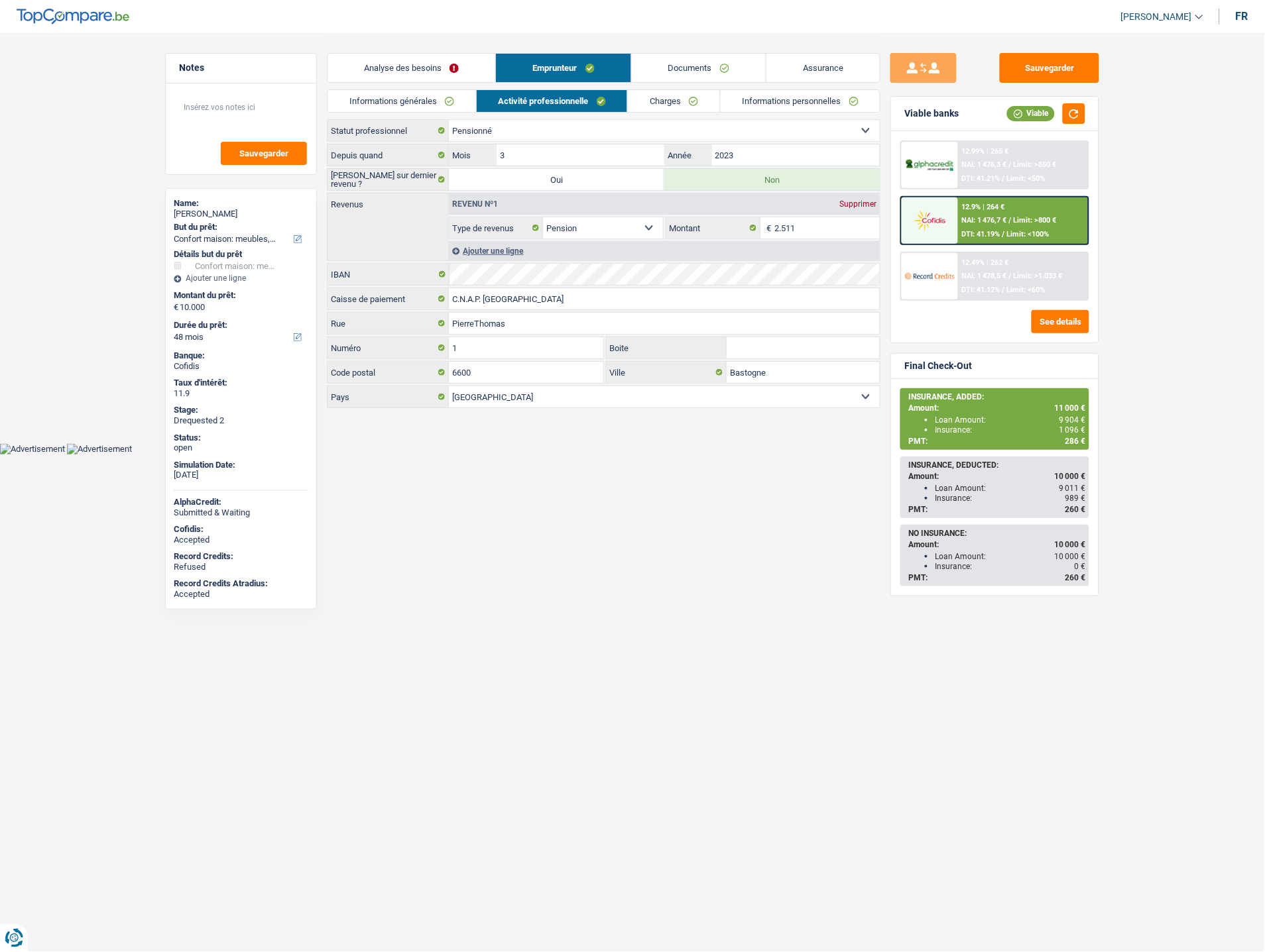
click at [658, 97] on link "Charges" at bounding box center [673, 101] width 92 height 22
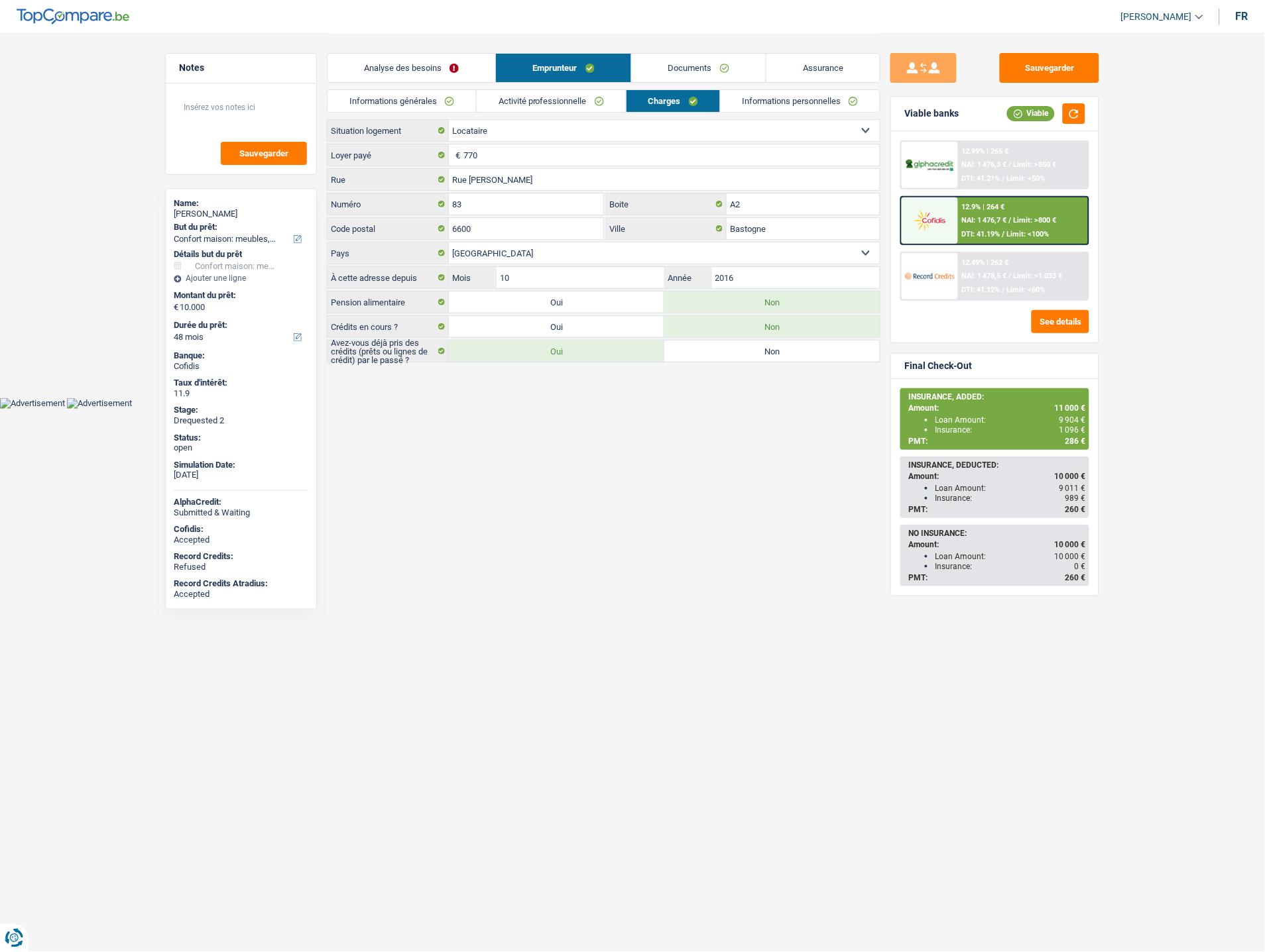
click at [418, 91] on link "Informations générales" at bounding box center [401, 101] width 149 height 22
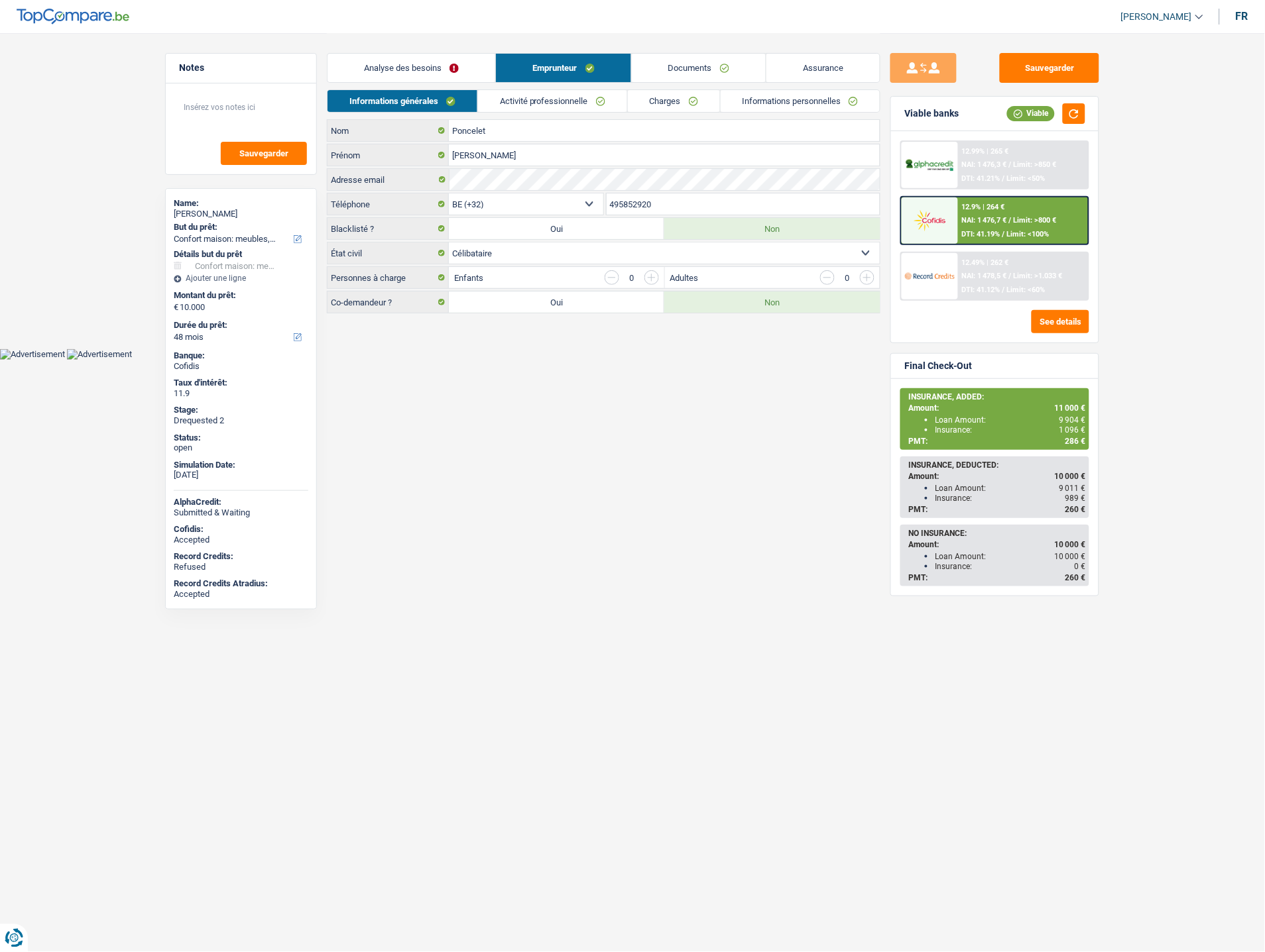
drag, startPoint x: 660, startPoint y: 202, endPoint x: 597, endPoint y: 196, distance: 63.3
click at [597, 196] on div "BE (+32) LU (+352) Sélectionner une option Téléphone 495852920 Téléphone" at bounding box center [604, 205] width 554 height 24
click at [1055, 64] on button "Sauvegarder" at bounding box center [1050, 68] width 100 height 30
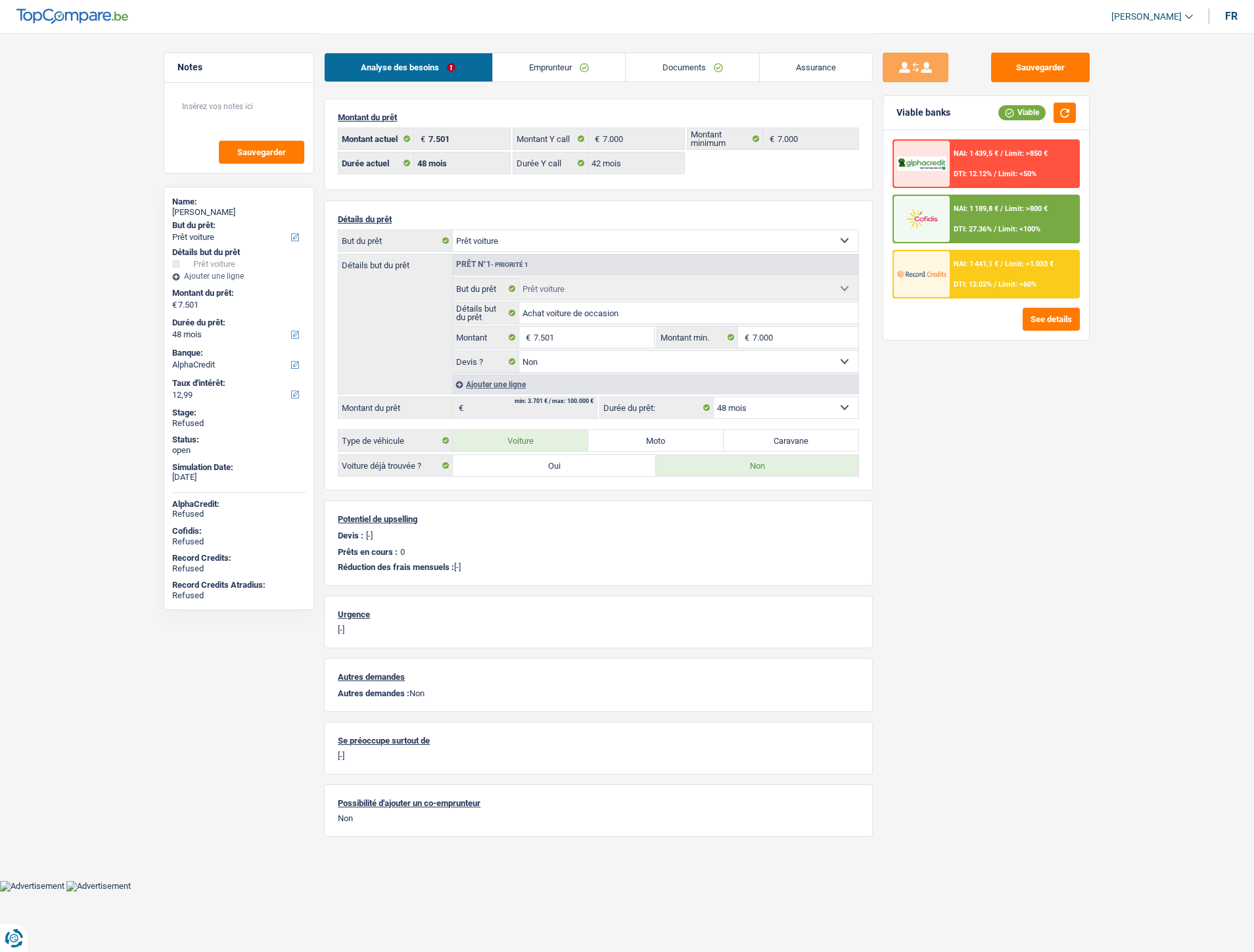
select select "car"
select select "48"
select select "alphacredit"
select select "48"
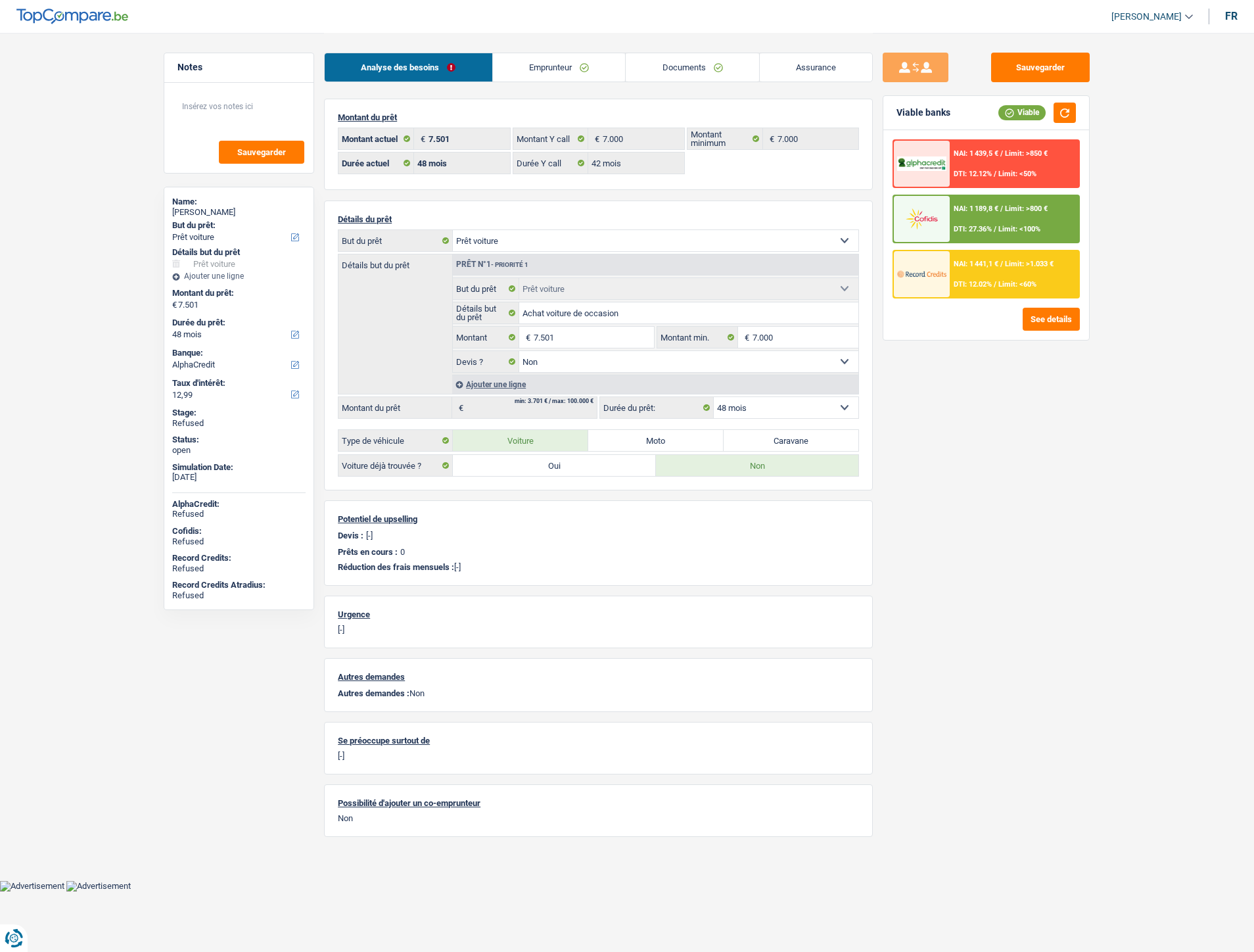
select select "42"
select select "car"
select select "false"
select select "48"
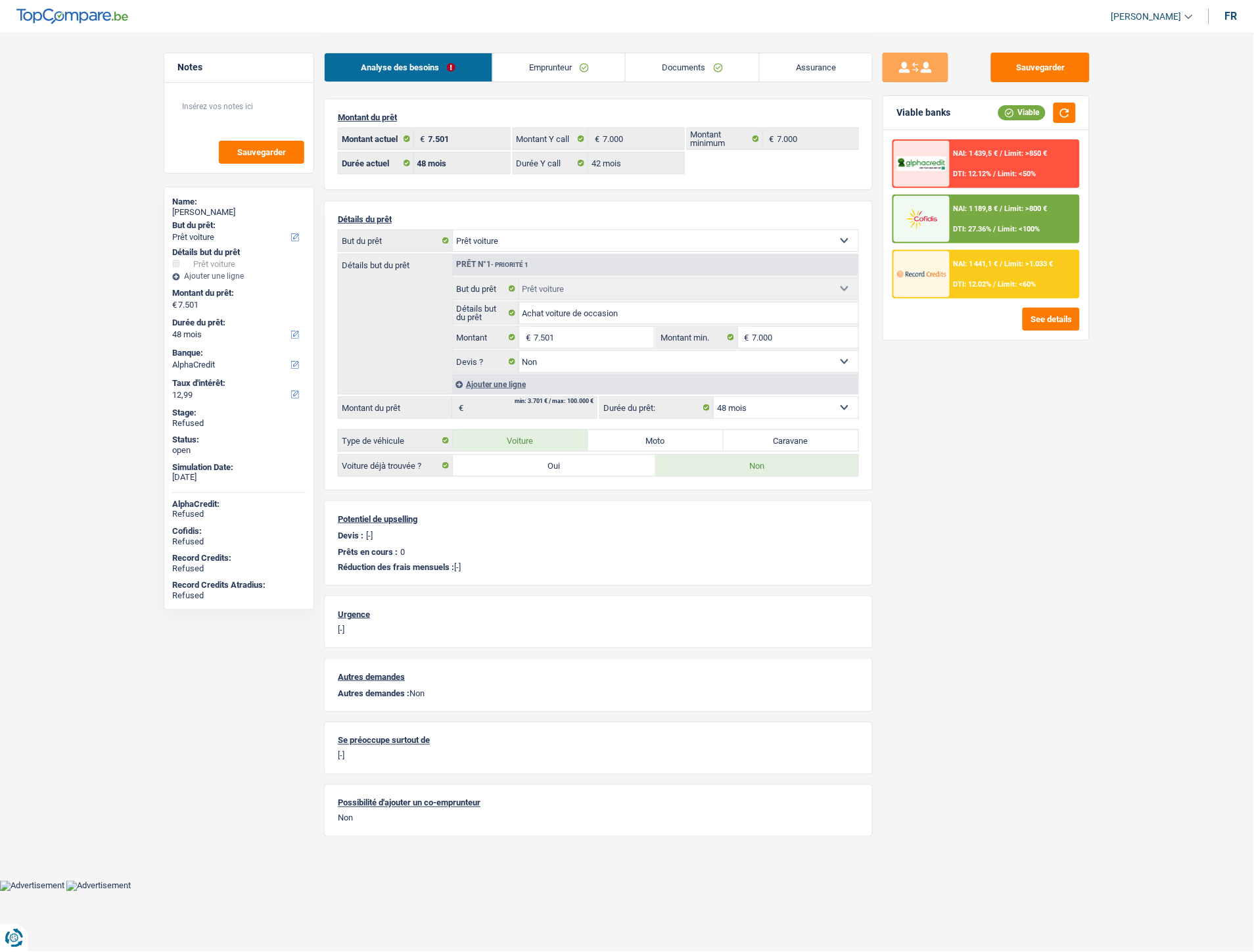
click at [668, 64] on link "Documents" at bounding box center [692, 67] width 133 height 28
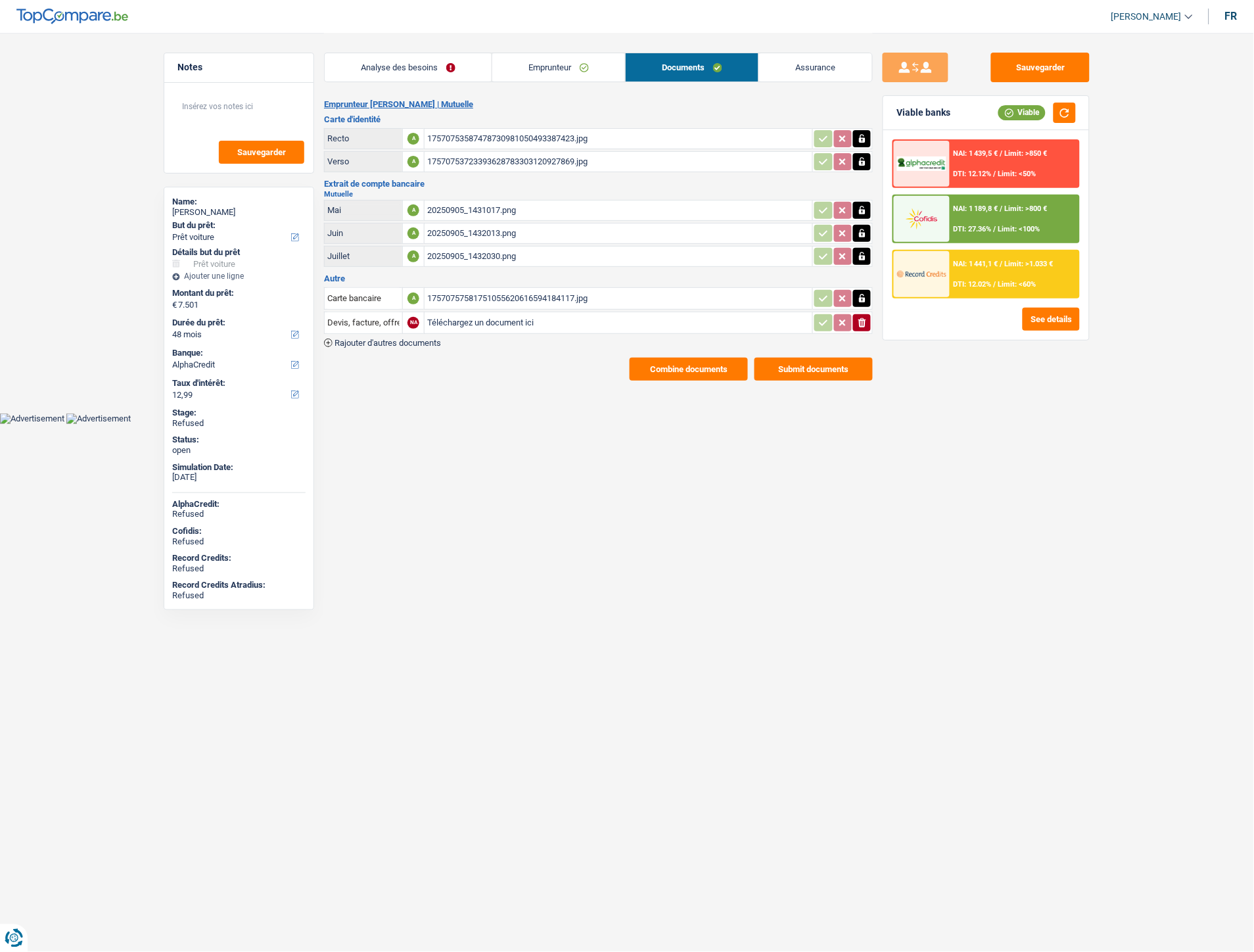
click at [455, 135] on div "17570753587478730981050493387423.jpg" at bounding box center [618, 139] width 382 height 20
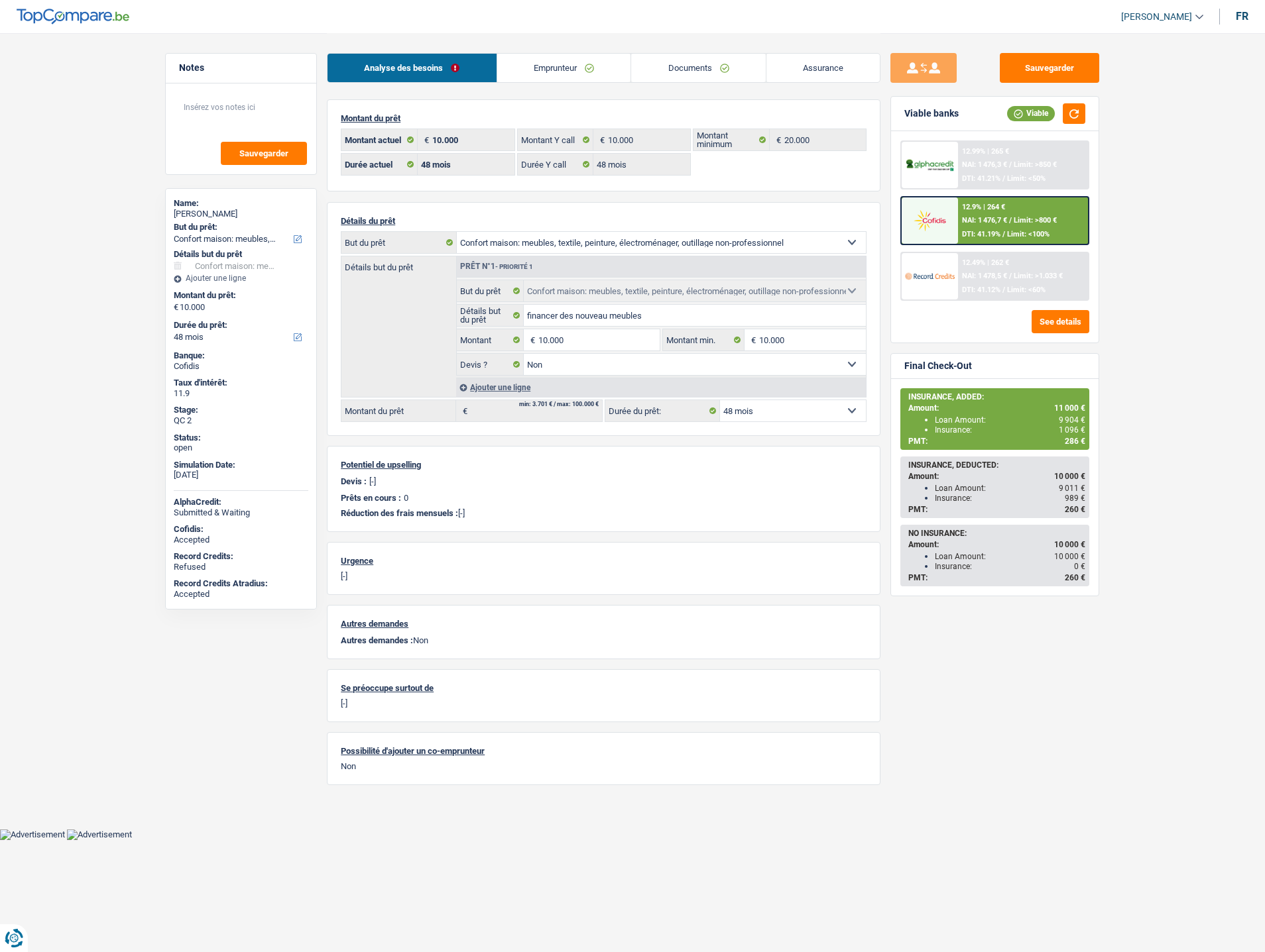
select select "household"
select select "48"
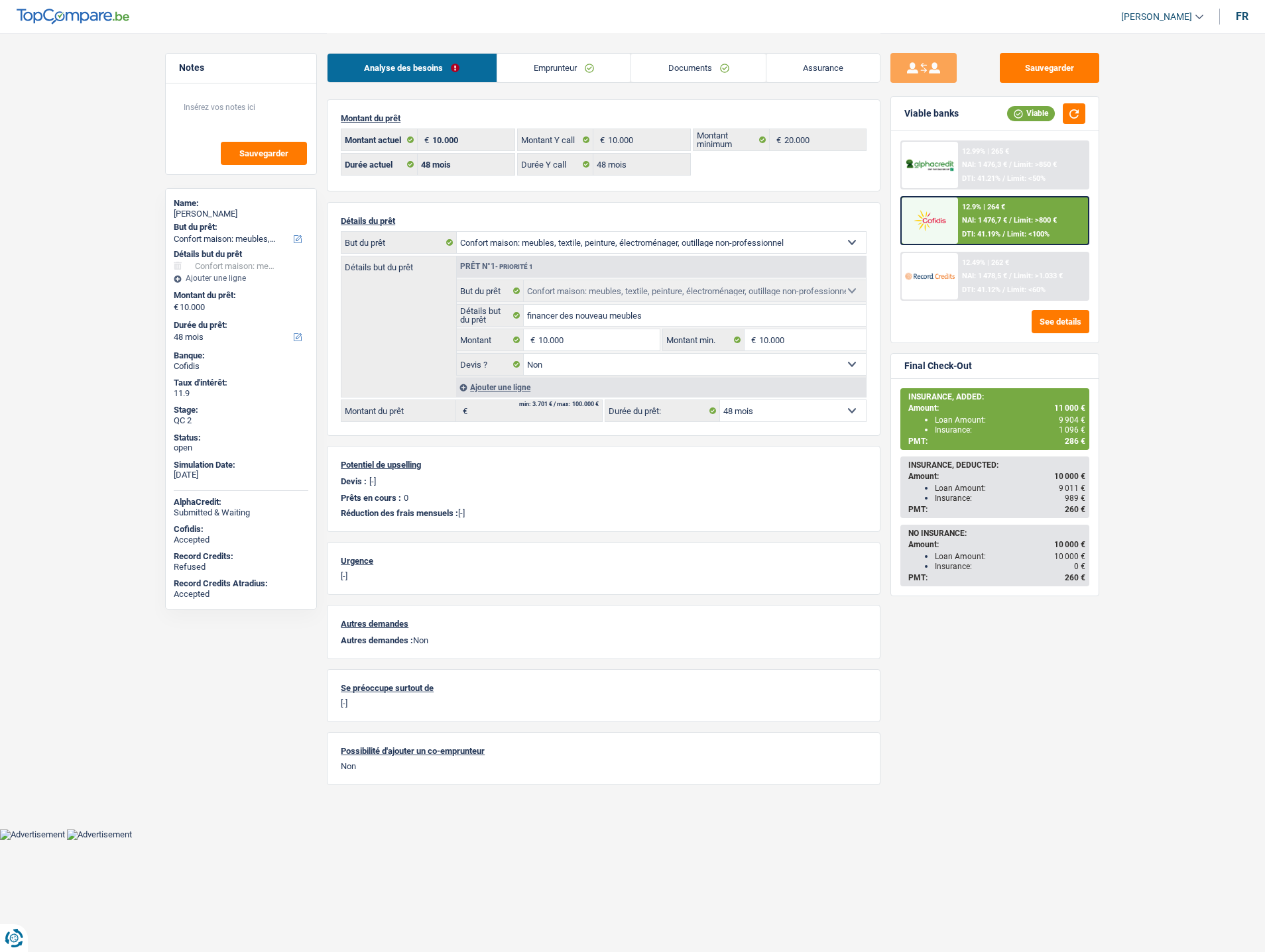
select select "household"
select select "false"
select select "48"
click at [672, 71] on link "Documents" at bounding box center [698, 68] width 135 height 28
